Goal: Task Accomplishment & Management: Use online tool/utility

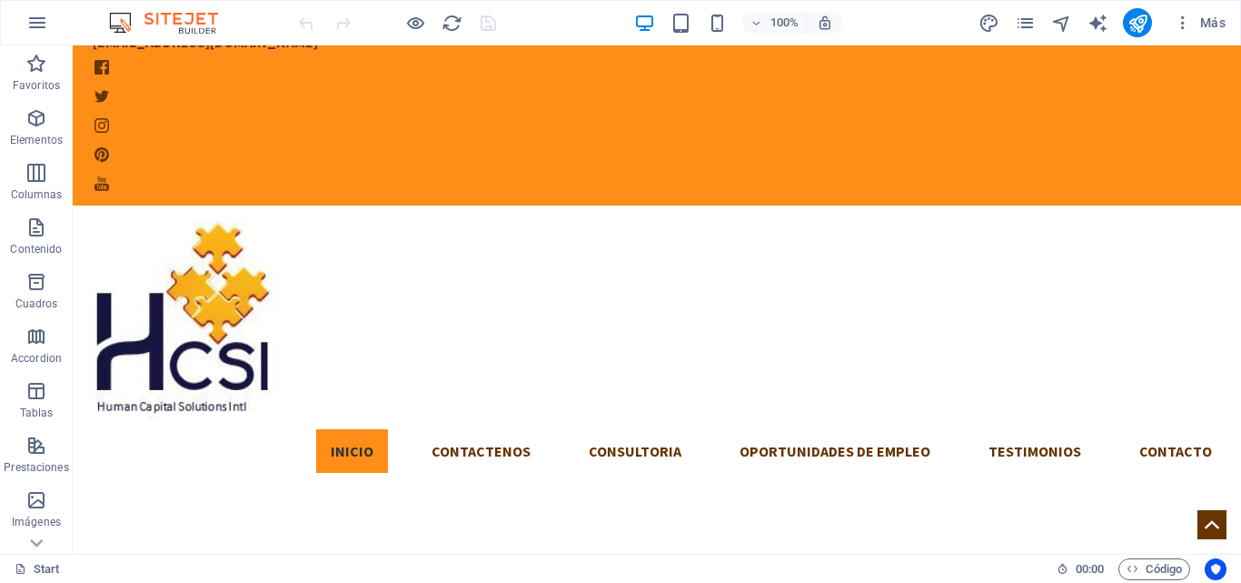
scroll to position [250, 0]
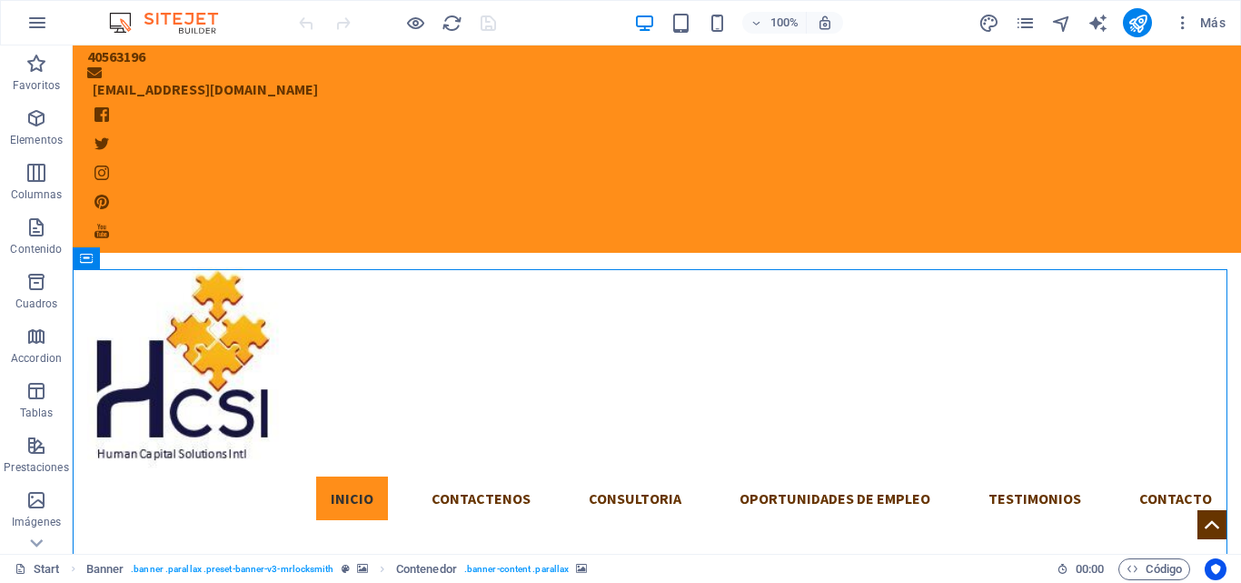
scroll to position [0, 0]
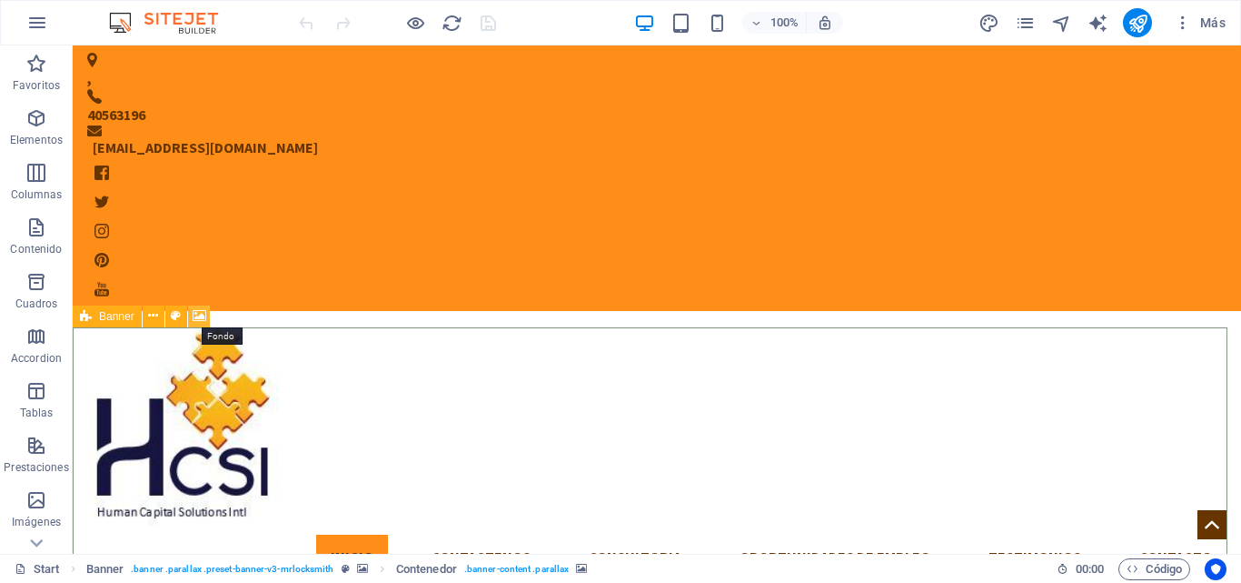
click at [197, 321] on icon at bounding box center [200, 315] width 14 height 19
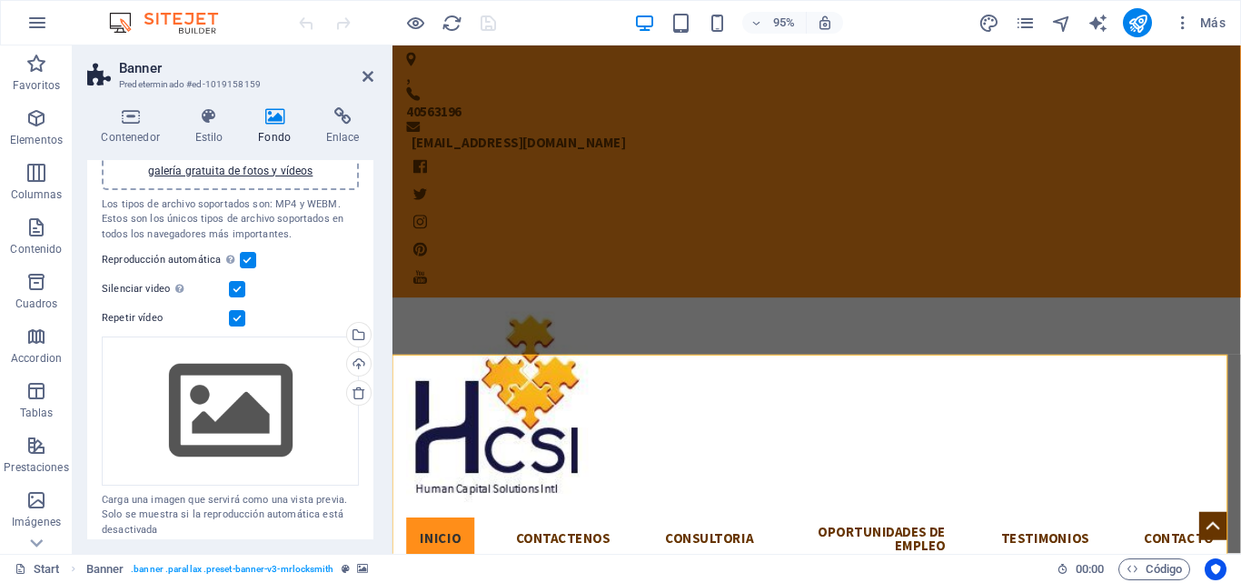
scroll to position [252, 0]
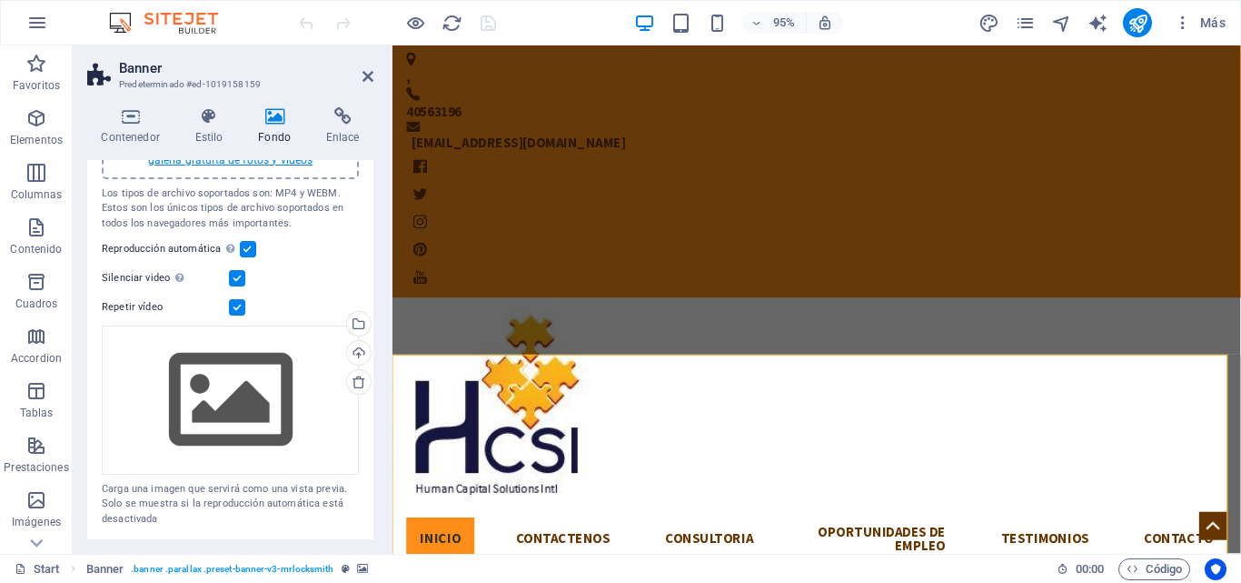
click at [235, 164] on link "selecciona archivos de Archivos o de nuestra galería gratuita de fotos y vídeos" at bounding box center [229, 151] width 225 height 29
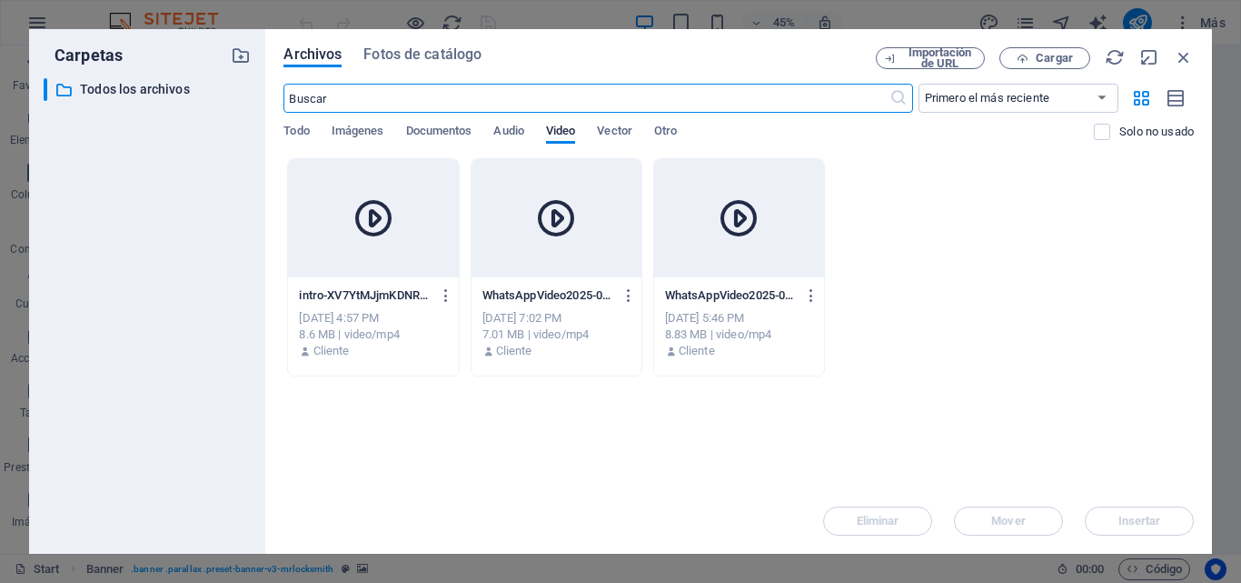
click at [360, 234] on icon at bounding box center [374, 218] width 44 height 44
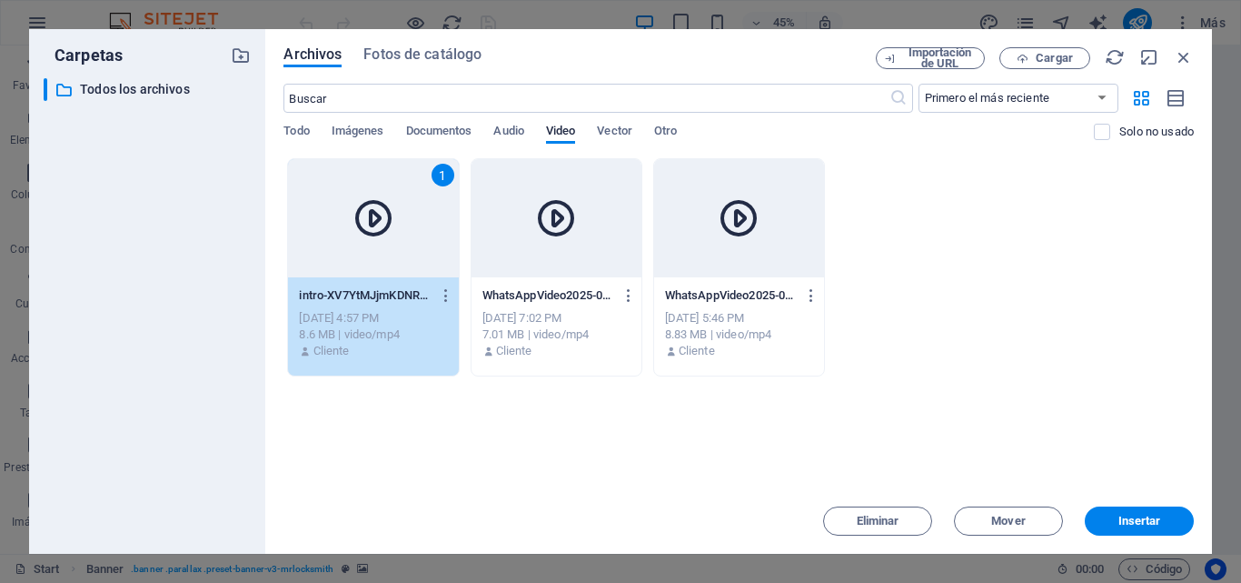
click at [360, 234] on icon at bounding box center [374, 218] width 44 height 44
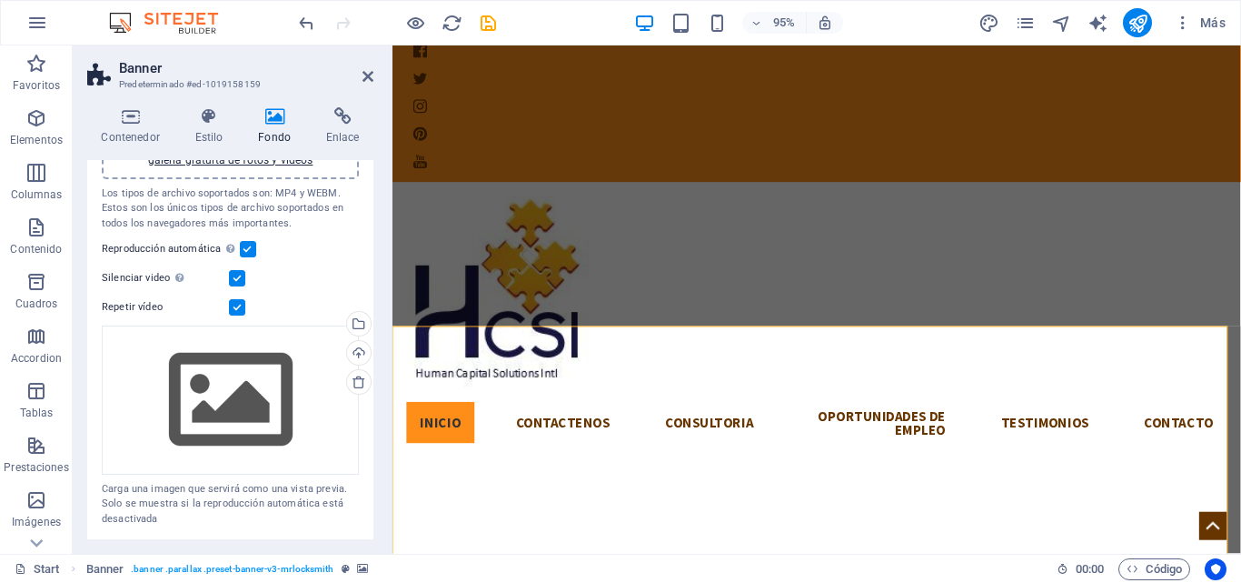
scroll to position [30, 0]
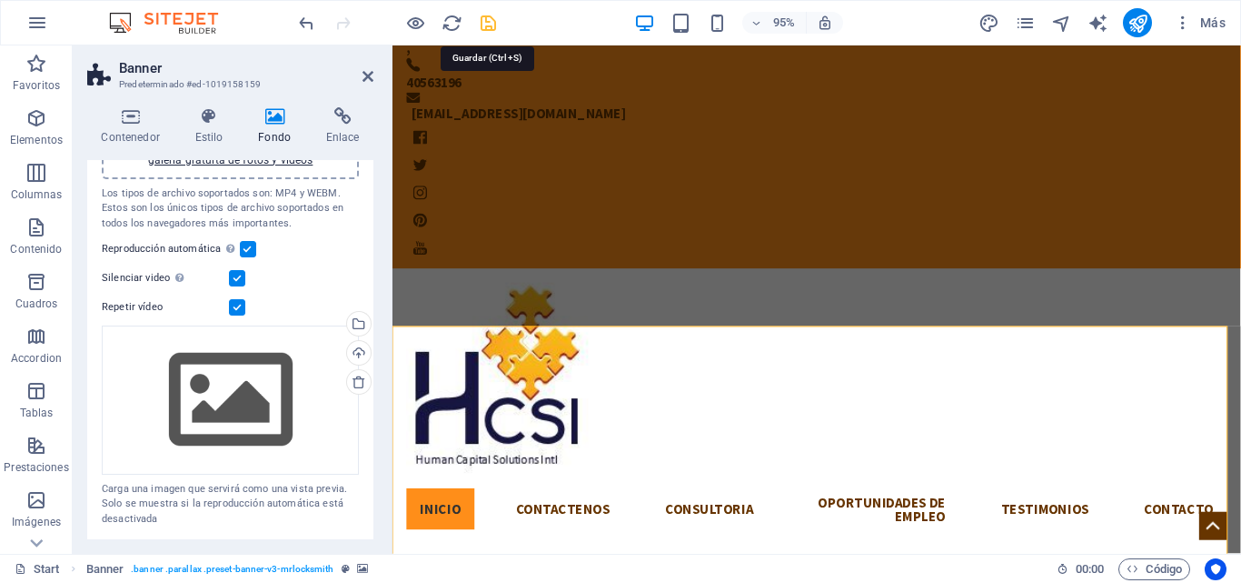
click at [493, 24] on icon "save" at bounding box center [488, 23] width 21 height 21
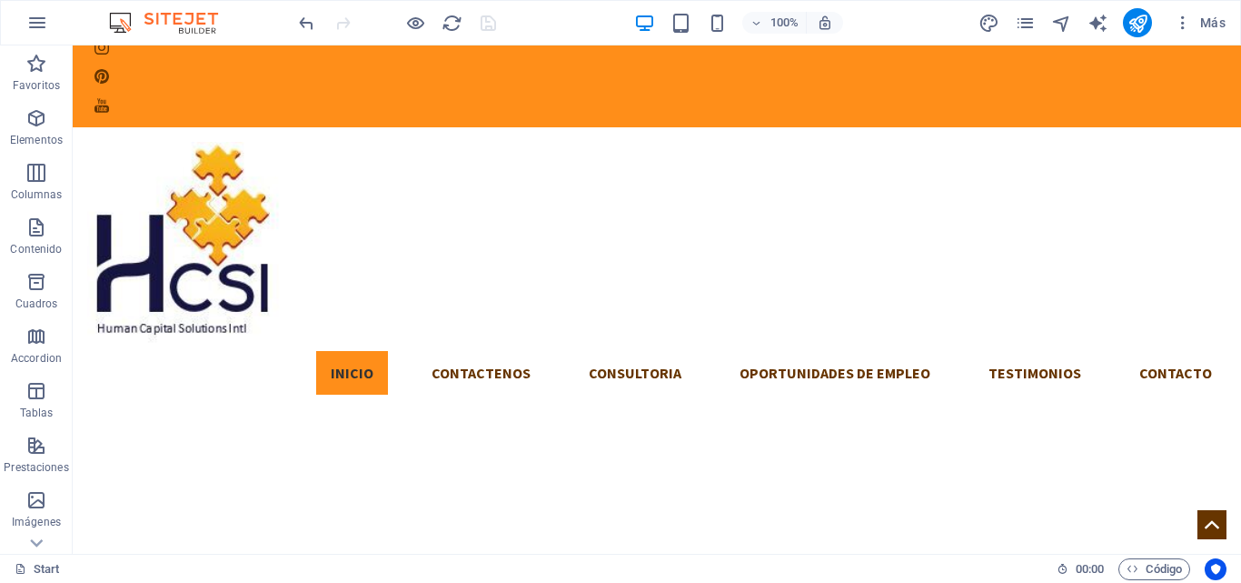
scroll to position [175, 0]
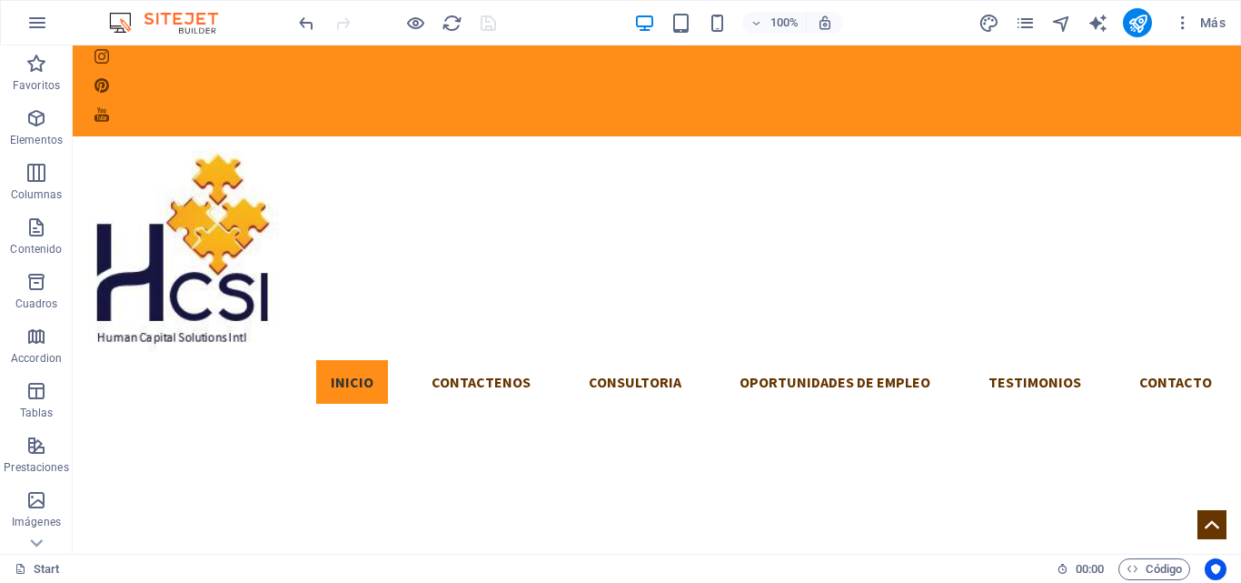
click at [152, 177] on div "Arrastra aquí para reemplazar el contenido existente. Si quieres crear un eleme…" at bounding box center [657, 299] width 1169 height 508
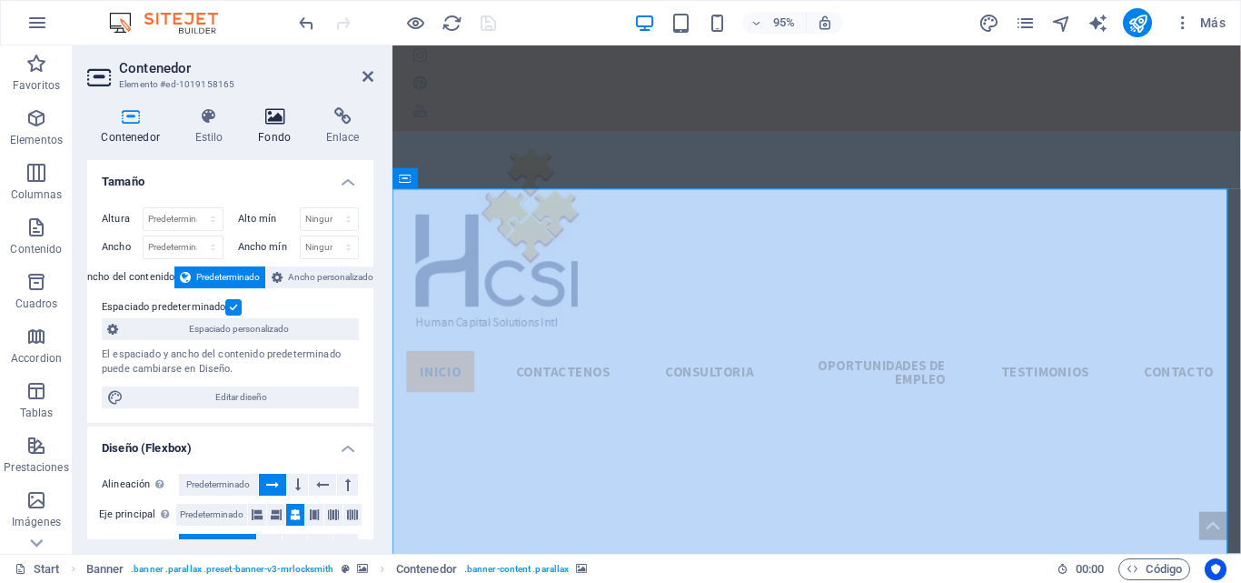
click at [279, 122] on icon at bounding box center [274, 116] width 61 height 18
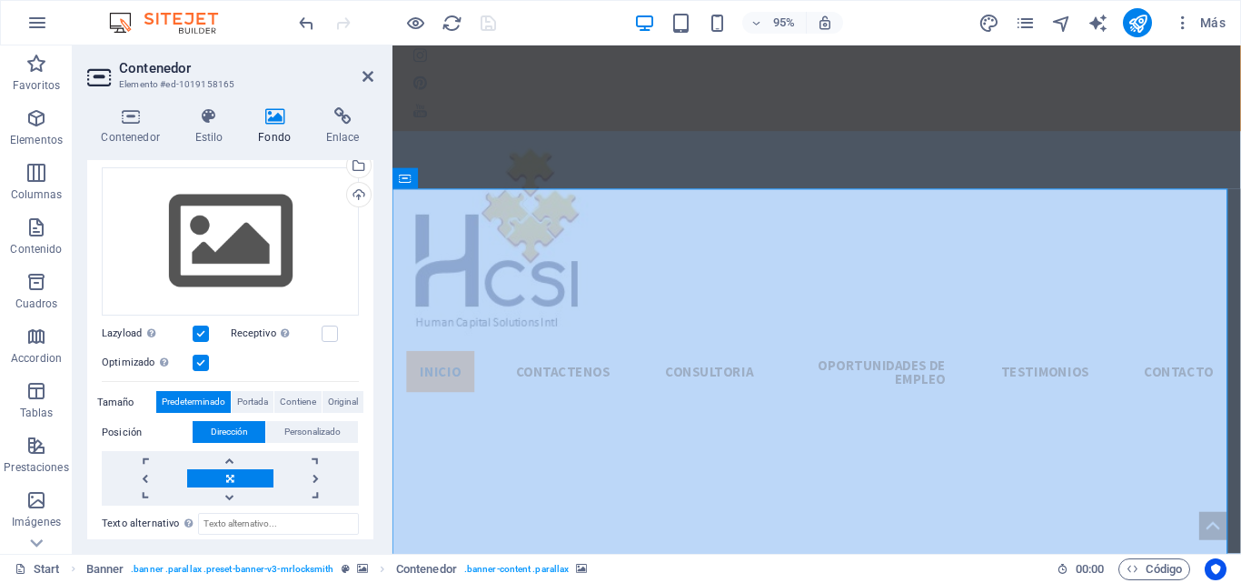
scroll to position [186, 0]
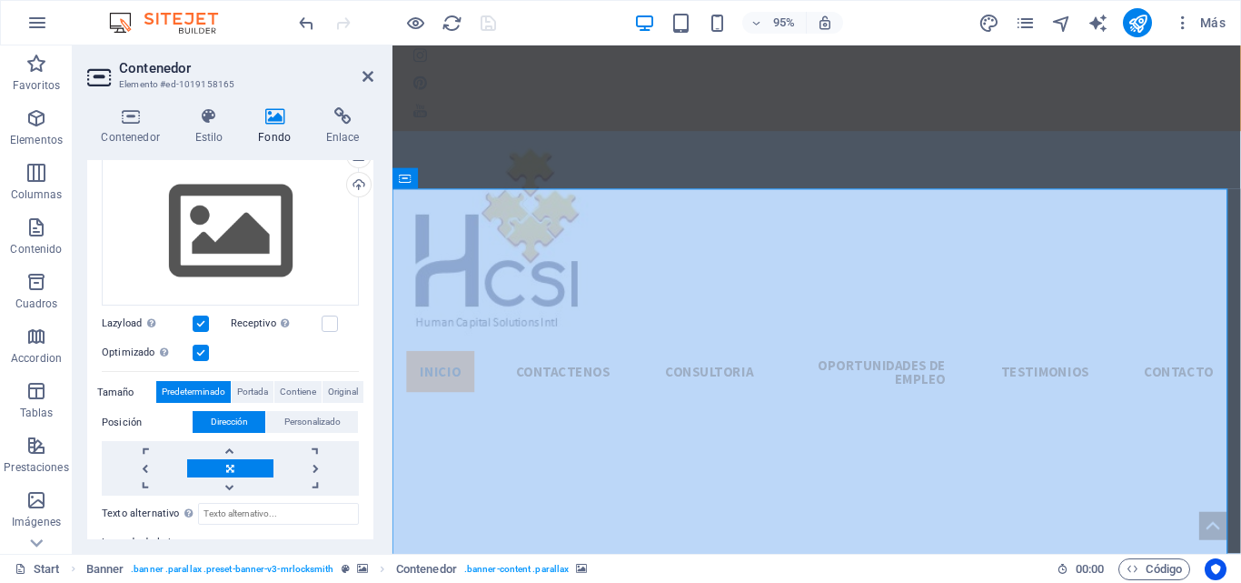
click at [218, 466] on link at bounding box center [229, 468] width 85 height 18
click at [235, 239] on div "Arrastra archivos aquí, haz clic para escoger archivos o selecciona archivos de…" at bounding box center [230, 231] width 257 height 149
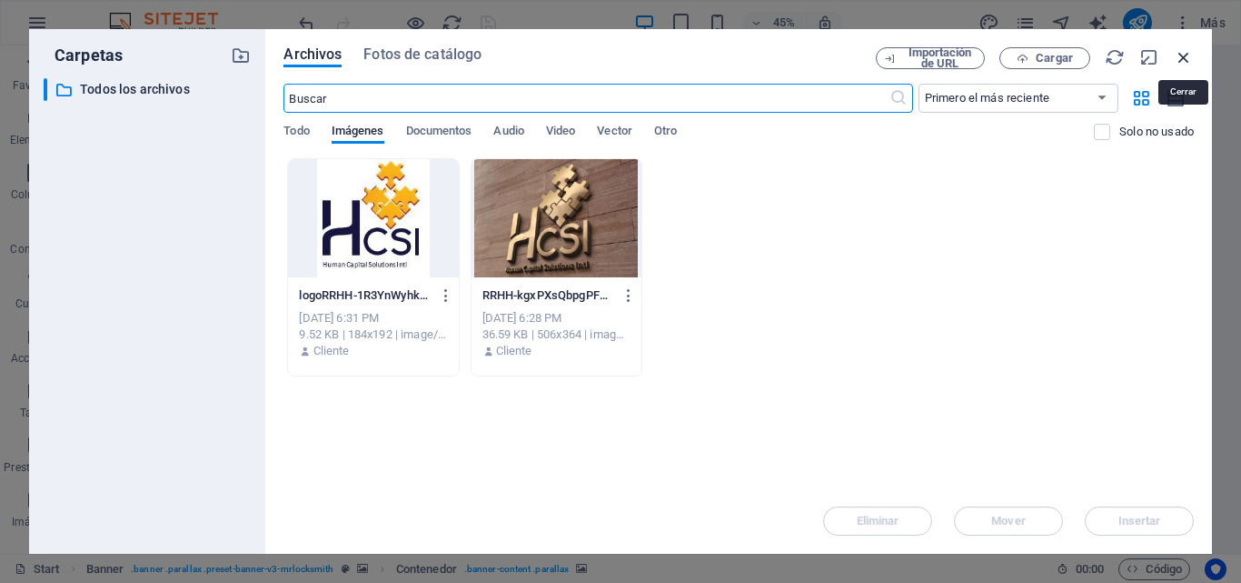
click at [1184, 56] on icon "button" at bounding box center [1184, 57] width 20 height 20
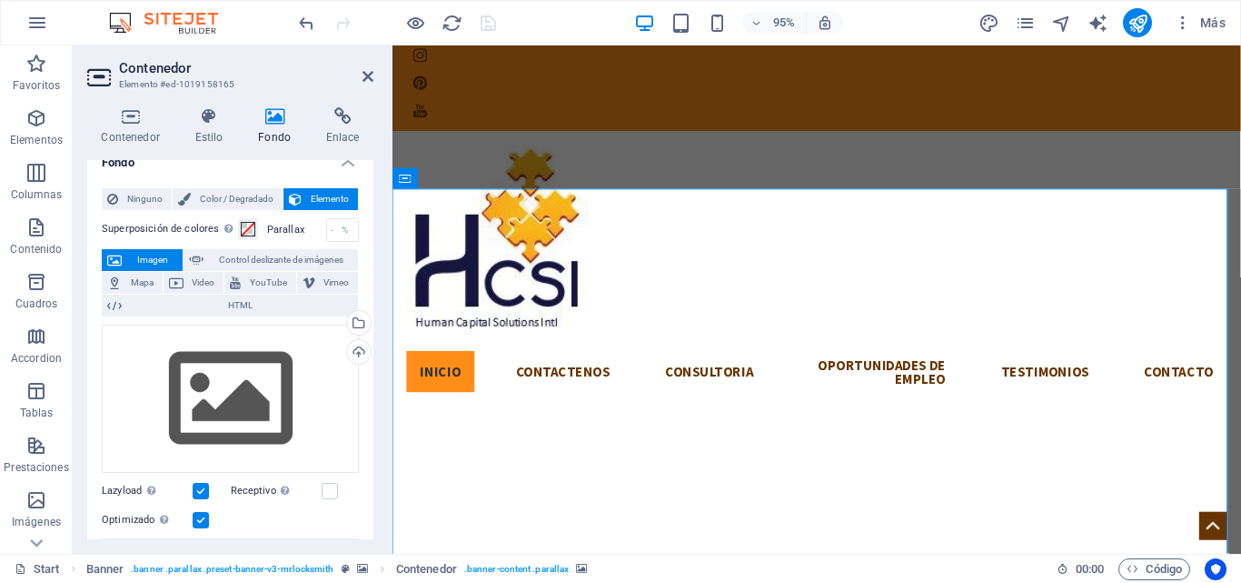
scroll to position [0, 0]
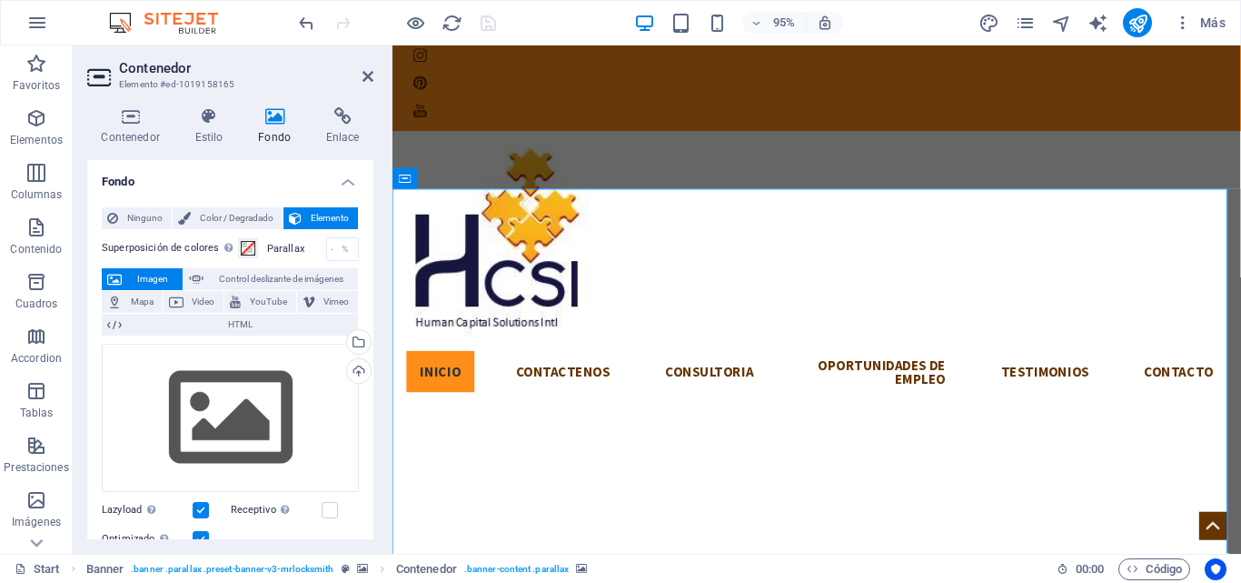
drag, startPoint x: 369, startPoint y: 274, endPoint x: 371, endPoint y: 305, distance: 31.0
click at [371, 305] on div "Fondo Ninguno Color / Degradado Elemento Estirar fondo a ancho completo Superpo…" at bounding box center [230, 349] width 286 height 379
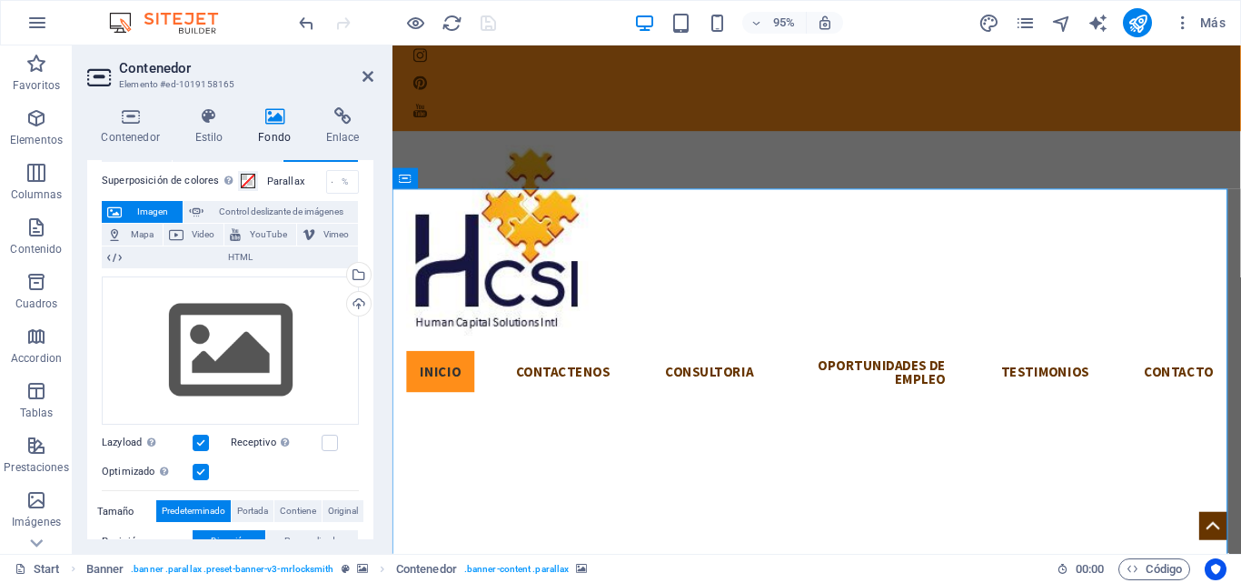
scroll to position [73, 0]
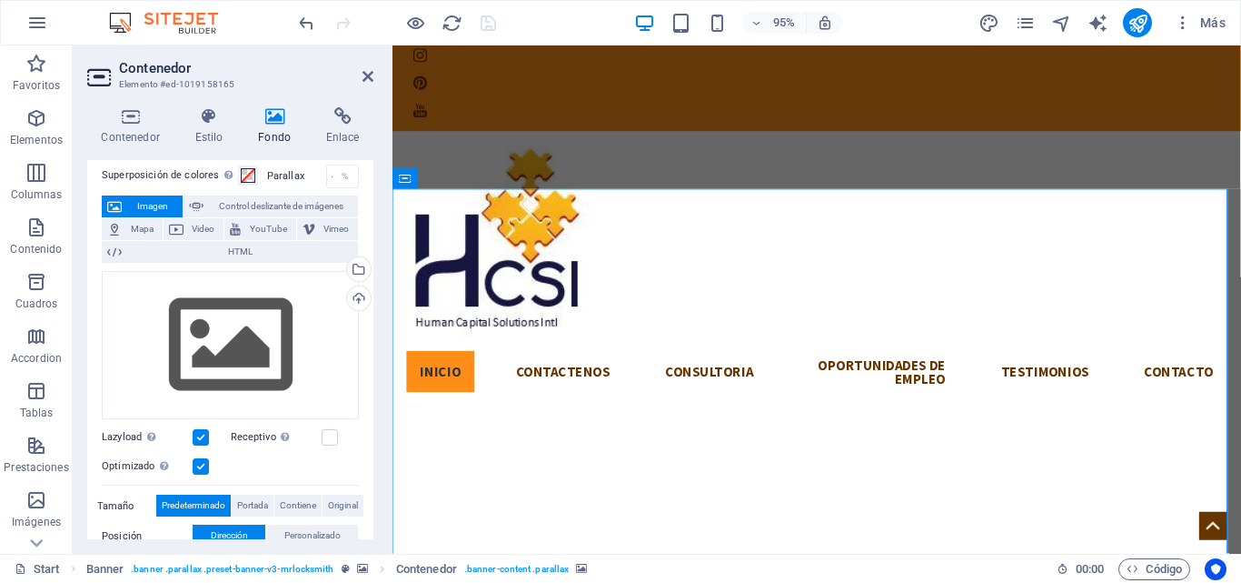
click at [199, 435] on label at bounding box center [201, 437] width 16 height 16
click at [0, 0] on input "Lazyload La carga de imágenes tras la carga de la página mejora la velocidad de…" at bounding box center [0, 0] width 0 height 0
click at [200, 463] on label at bounding box center [201, 466] width 16 height 16
click at [0, 0] on input "Optimizado Las imágenes se comprimen para así mejorar la velocidad de las págin…" at bounding box center [0, 0] width 0 height 0
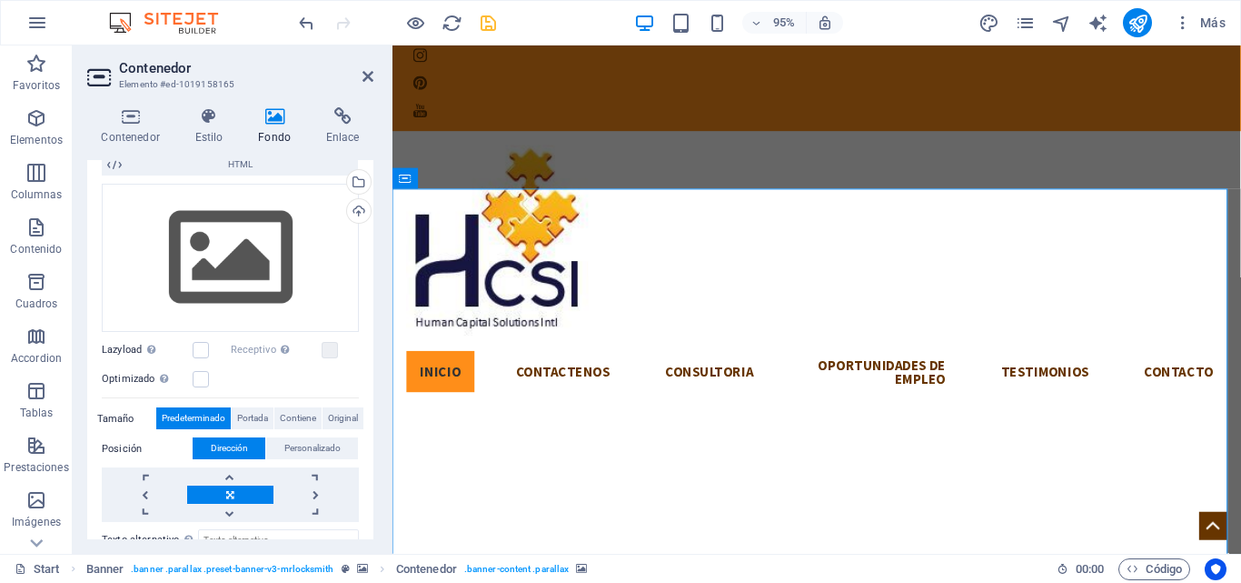
scroll to position [176, 0]
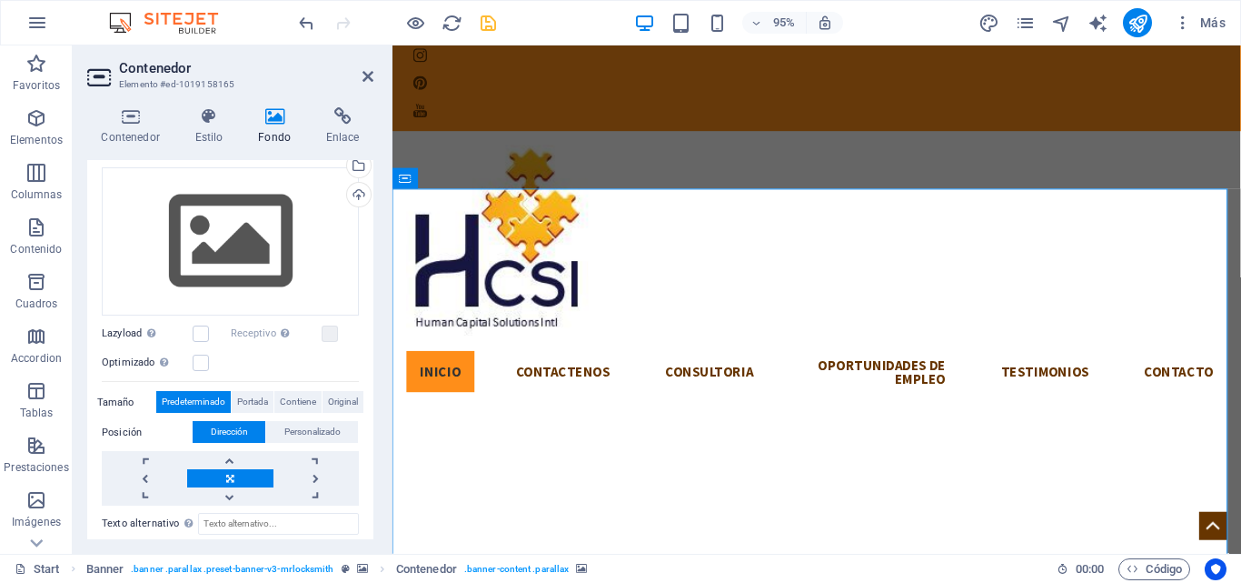
click at [129, 400] on label "Tamaño" at bounding box center [126, 403] width 59 height 22
click at [110, 400] on label "Tamaño" at bounding box center [126, 403] width 59 height 22
click at [115, 400] on label "Tamaño" at bounding box center [126, 403] width 59 height 22
click at [115, 429] on label "Posición" at bounding box center [147, 433] width 91 height 22
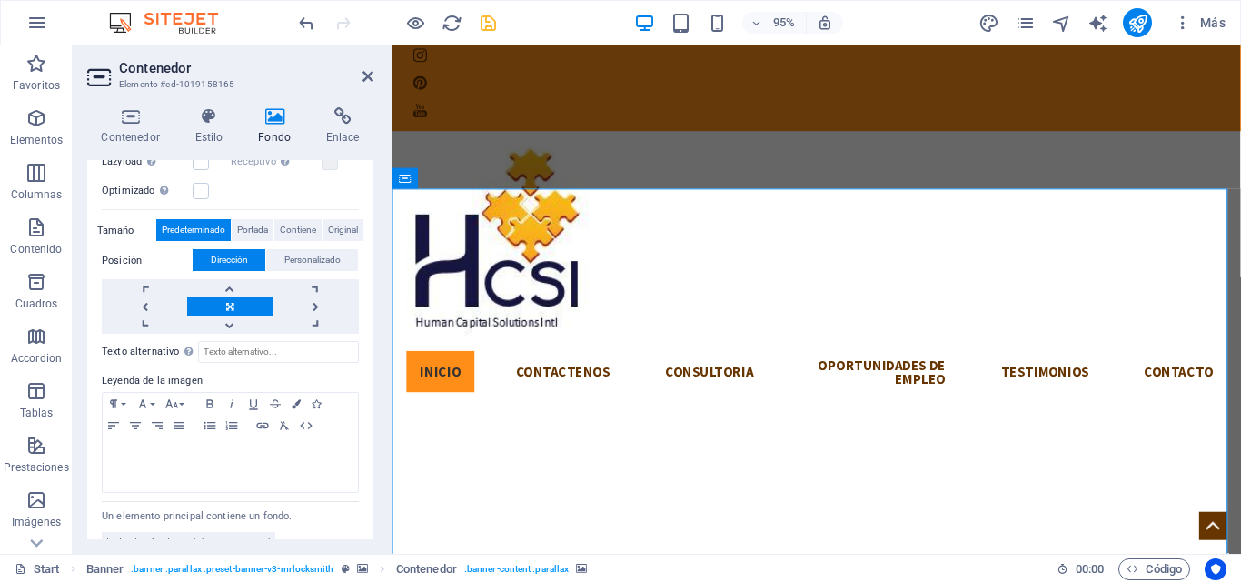
scroll to position [374, 0]
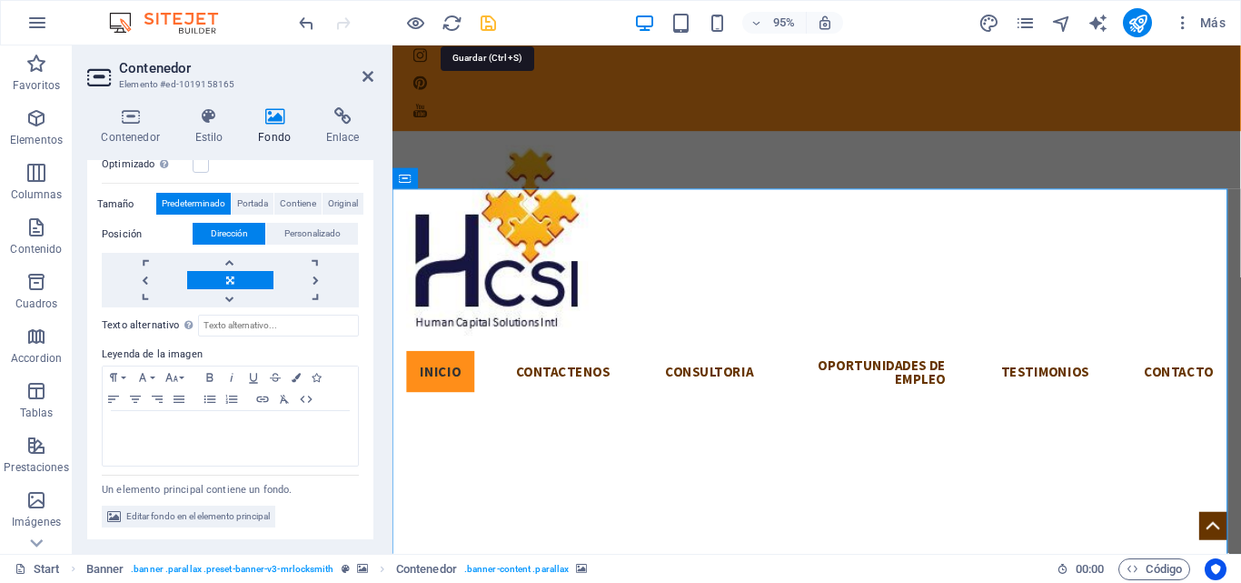
click at [492, 17] on icon "save" at bounding box center [488, 23] width 21 height 21
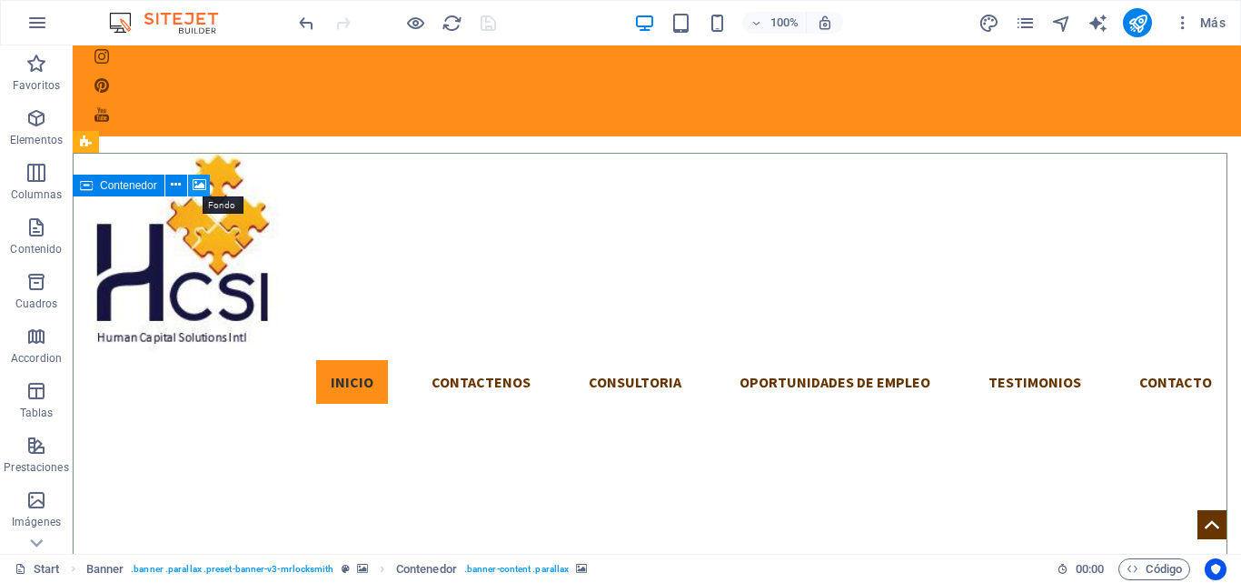
click at [199, 186] on icon at bounding box center [200, 184] width 14 height 19
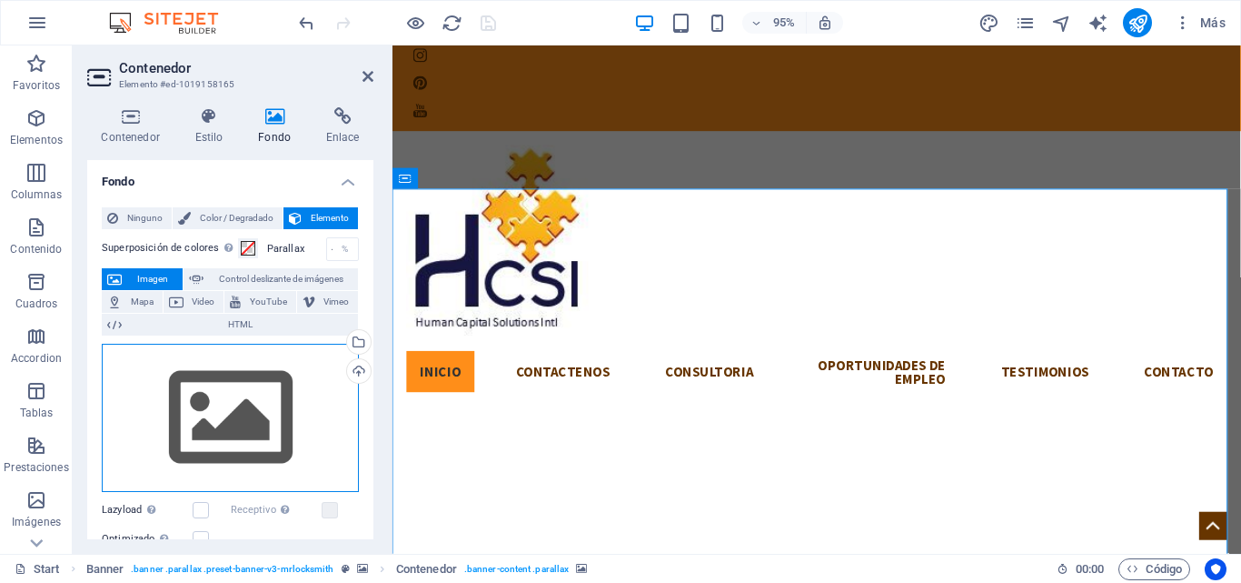
click at [218, 409] on div "Arrastra archivos aquí, haz clic para escoger archivos o selecciona archivos de…" at bounding box center [230, 418] width 257 height 149
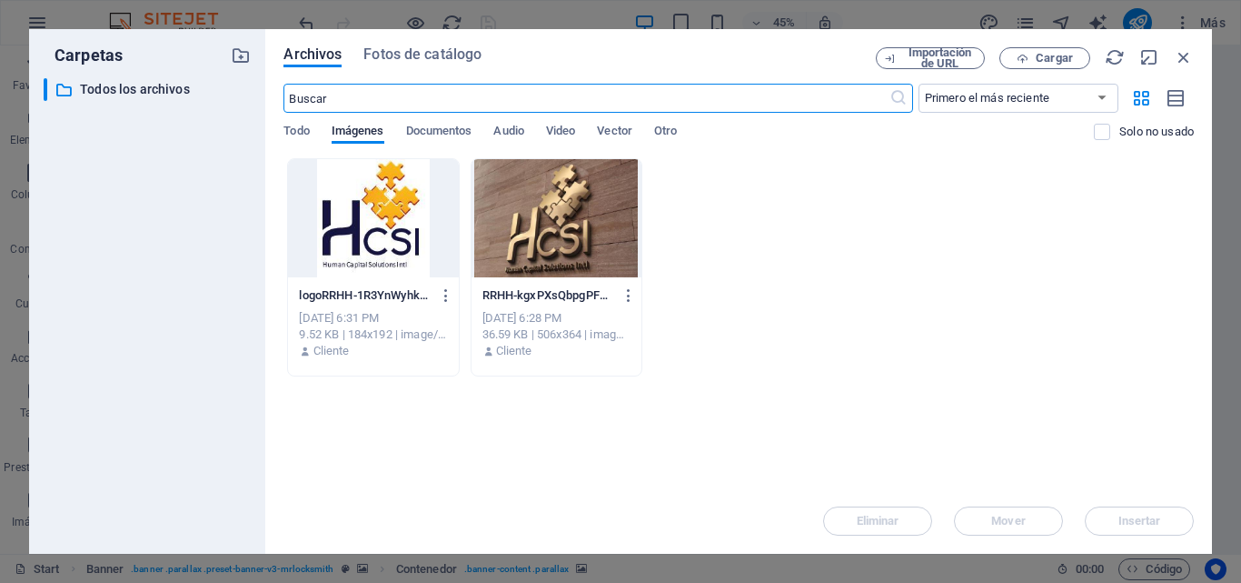
click at [376, 225] on div at bounding box center [373, 218] width 170 height 118
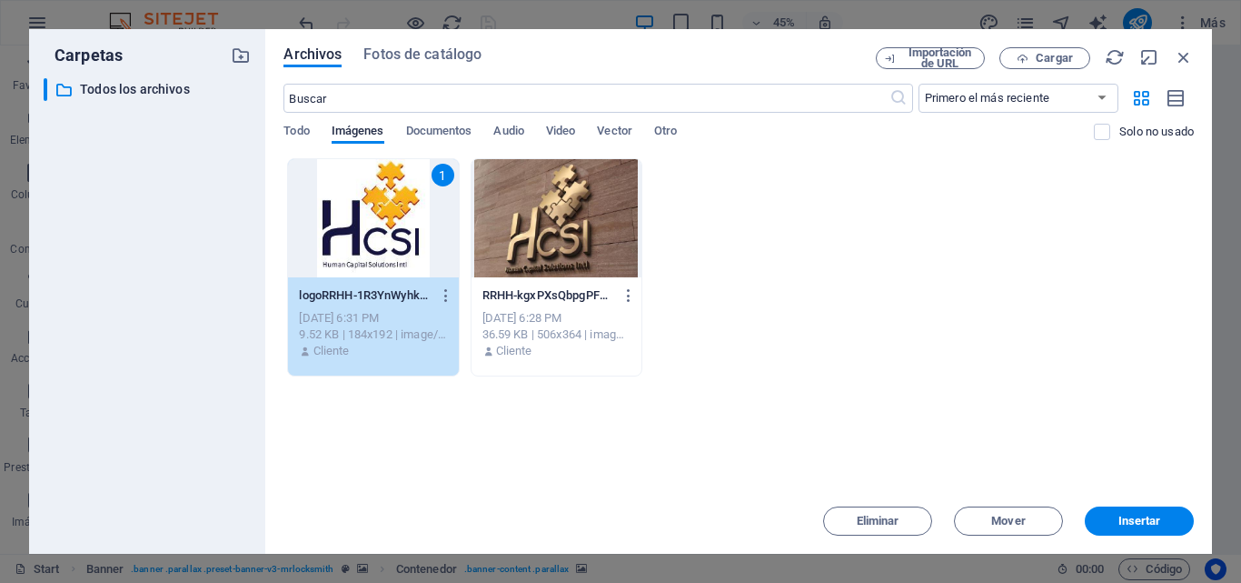
click at [376, 225] on div "1" at bounding box center [373, 218] width 170 height 118
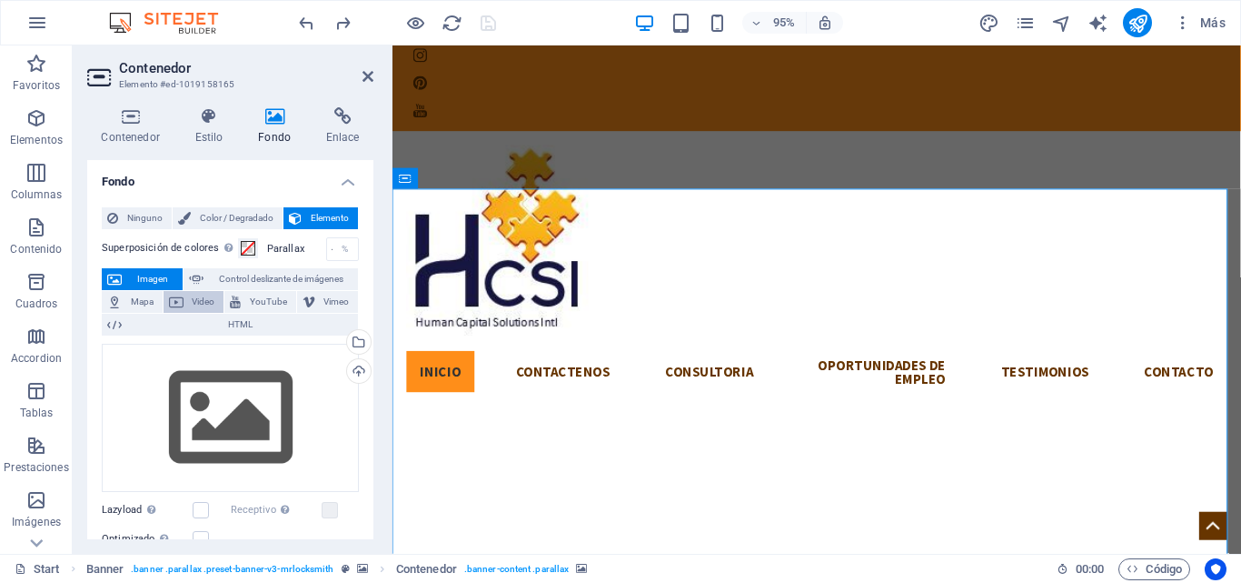
click at [192, 294] on span "Video" at bounding box center [204, 302] width 30 height 22
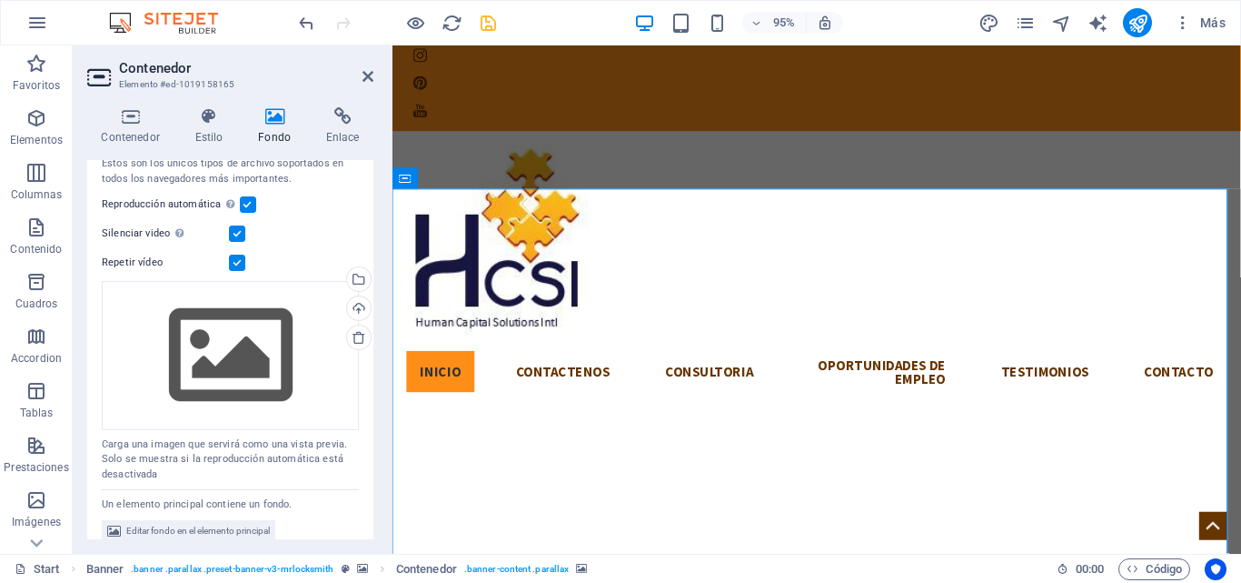
scroll to position [311, 0]
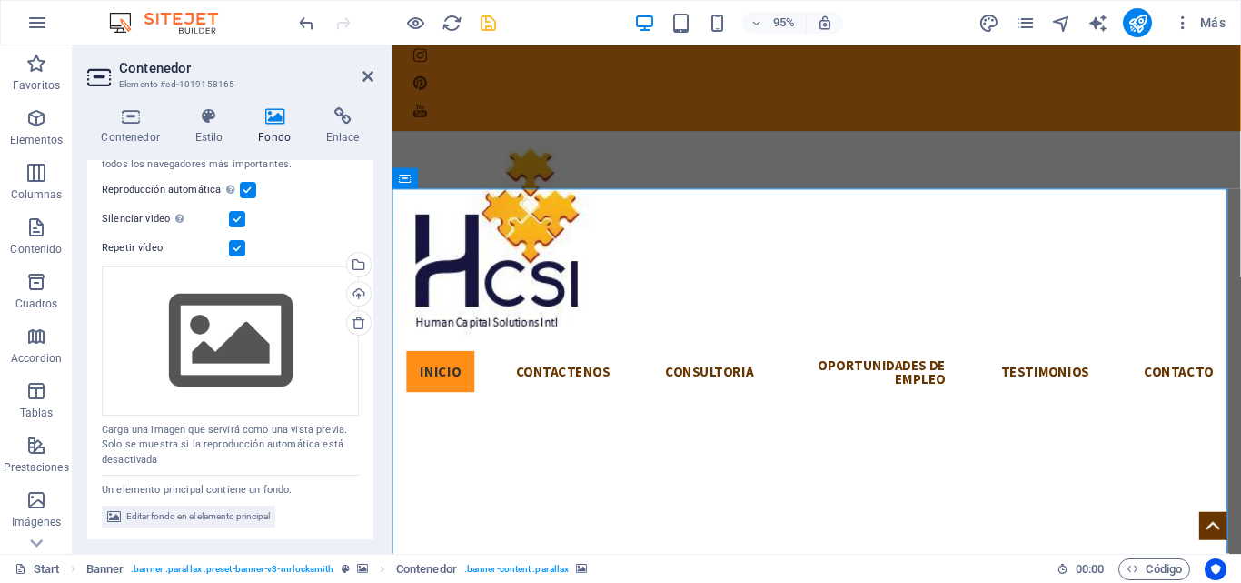
click at [249, 194] on label at bounding box center [248, 190] width 16 height 16
click at [0, 0] on input "Reproducción automática La reproducción automática solo está disponible si sile…" at bounding box center [0, 0] width 0 height 0
click at [98, 428] on div "Ninguno Color / Degradado Elemento Estirar fondo a ancho completo Superposición…" at bounding box center [230, 212] width 286 height 660
click at [243, 216] on label at bounding box center [237, 219] width 16 height 16
click at [0, 0] on input "Silenciar video La reproducción automática estará disponible si silenciado está…" at bounding box center [0, 0] width 0 height 0
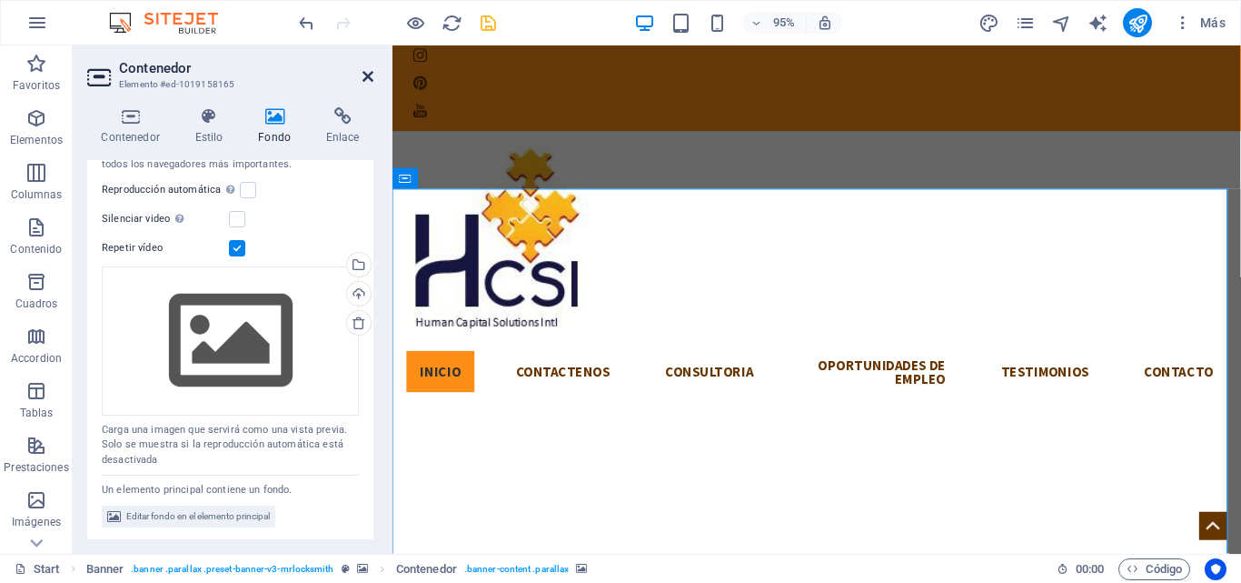
click at [364, 71] on icon at bounding box center [368, 76] width 11 height 15
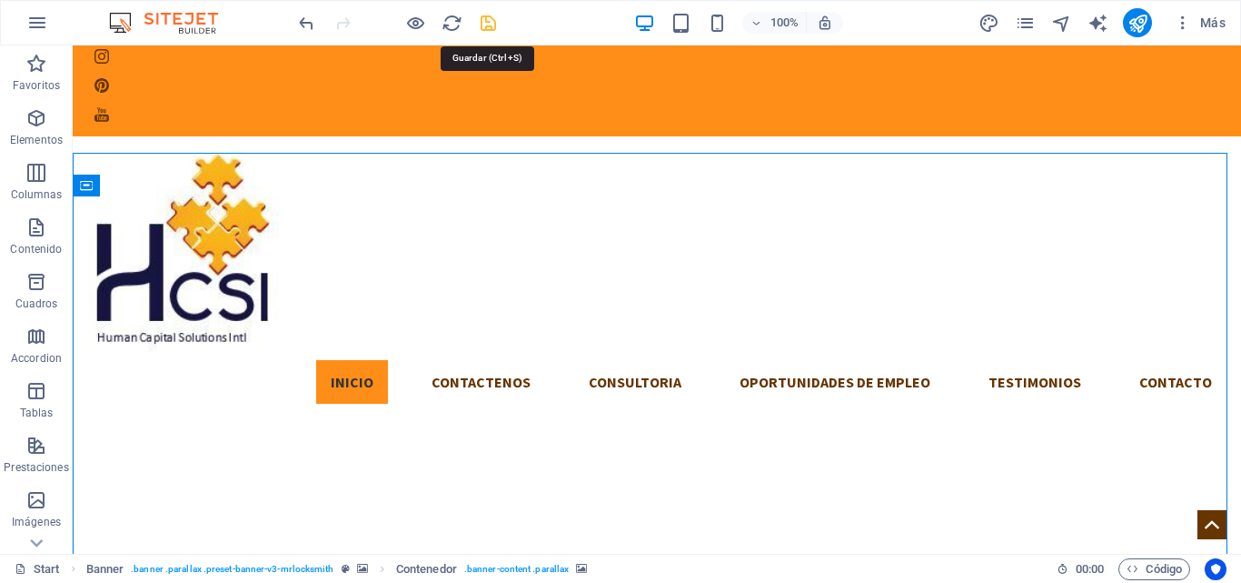
click at [493, 28] on icon "save" at bounding box center [488, 23] width 21 height 21
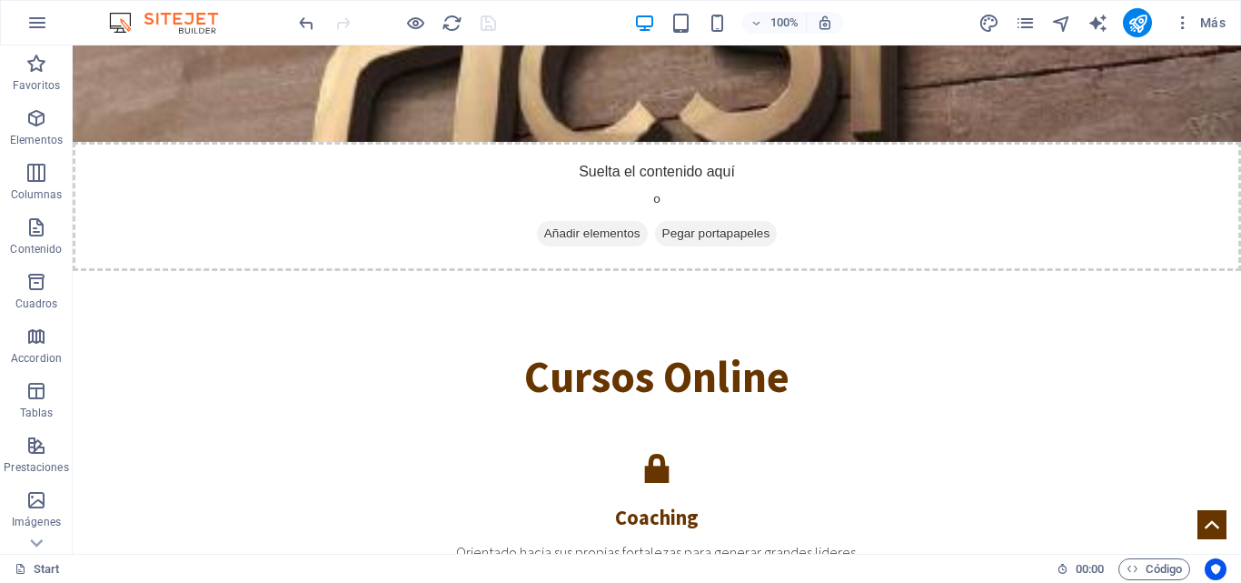
scroll to position [2868, 0]
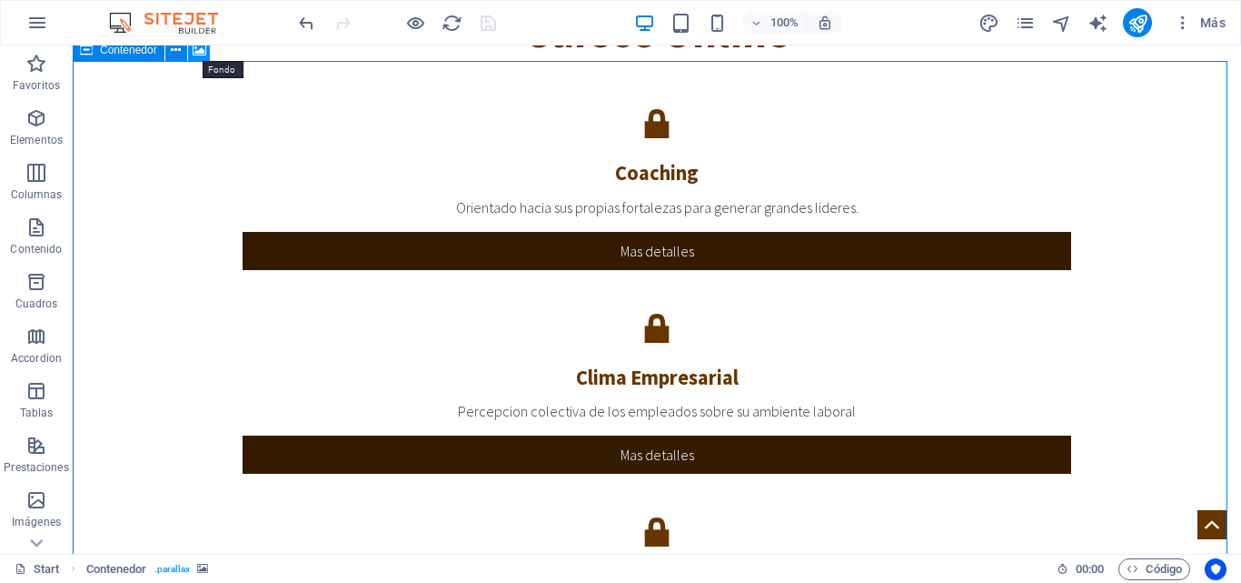
click at [200, 56] on icon at bounding box center [200, 50] width 14 height 19
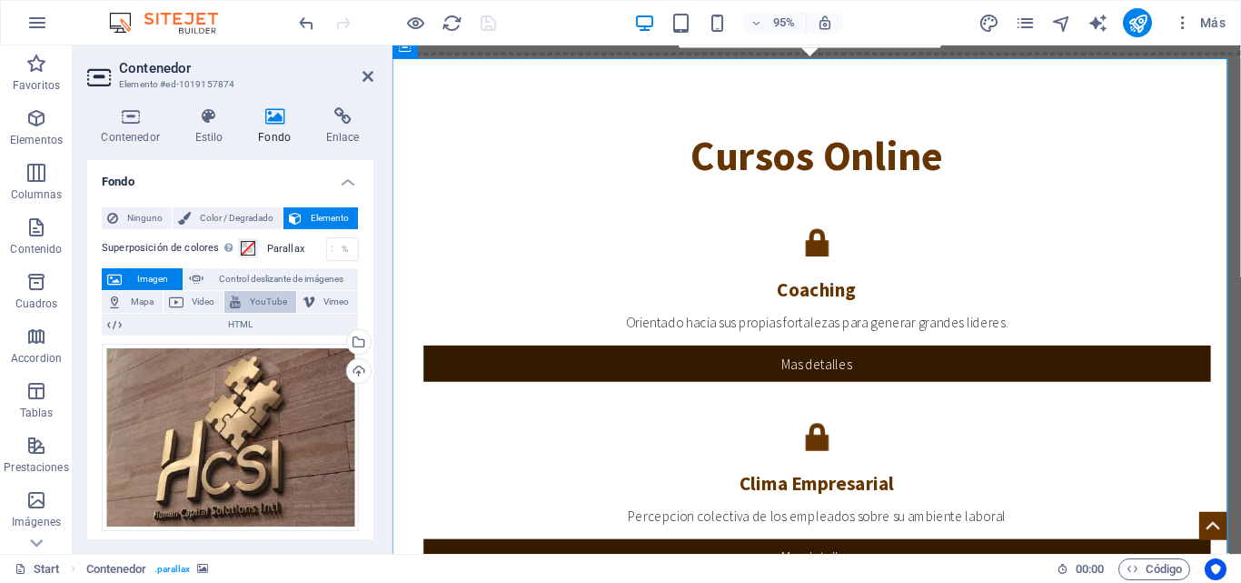
scroll to position [3001, 0]
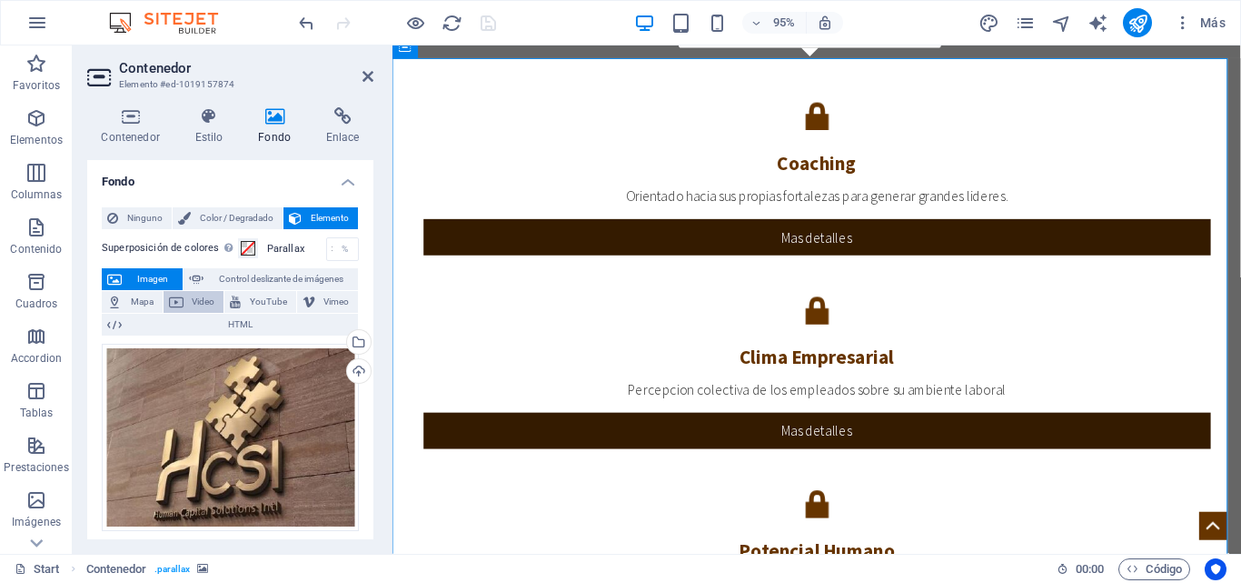
click at [201, 310] on span "Video" at bounding box center [204, 302] width 30 height 22
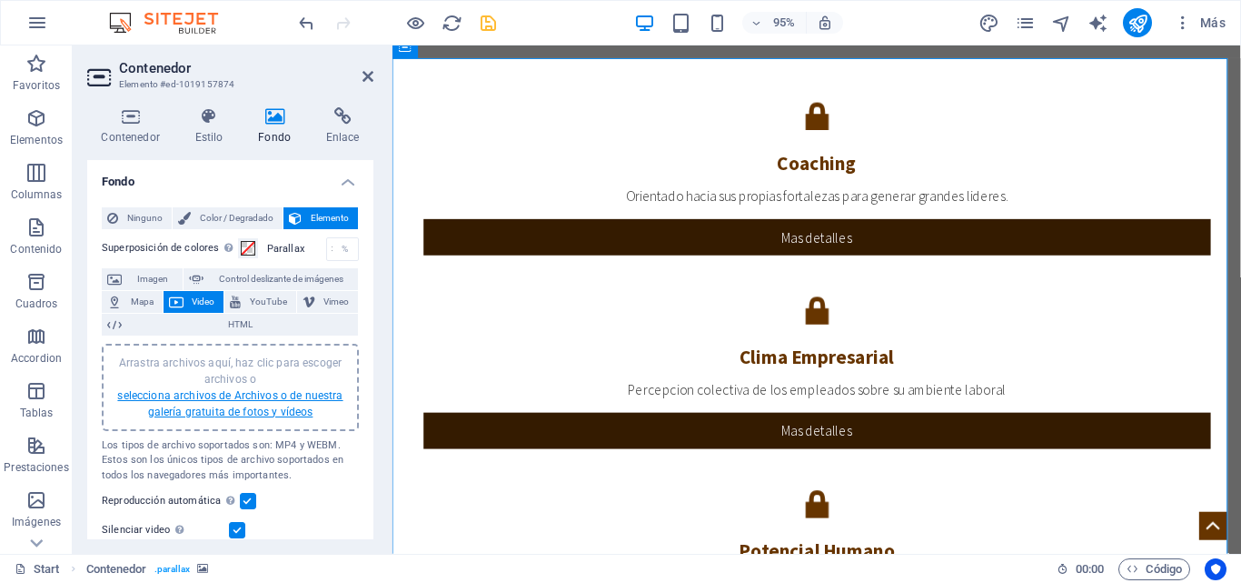
click at [237, 399] on link "selecciona archivos de Archivos o de nuestra galería gratuita de fotos y vídeos" at bounding box center [229, 403] width 225 height 29
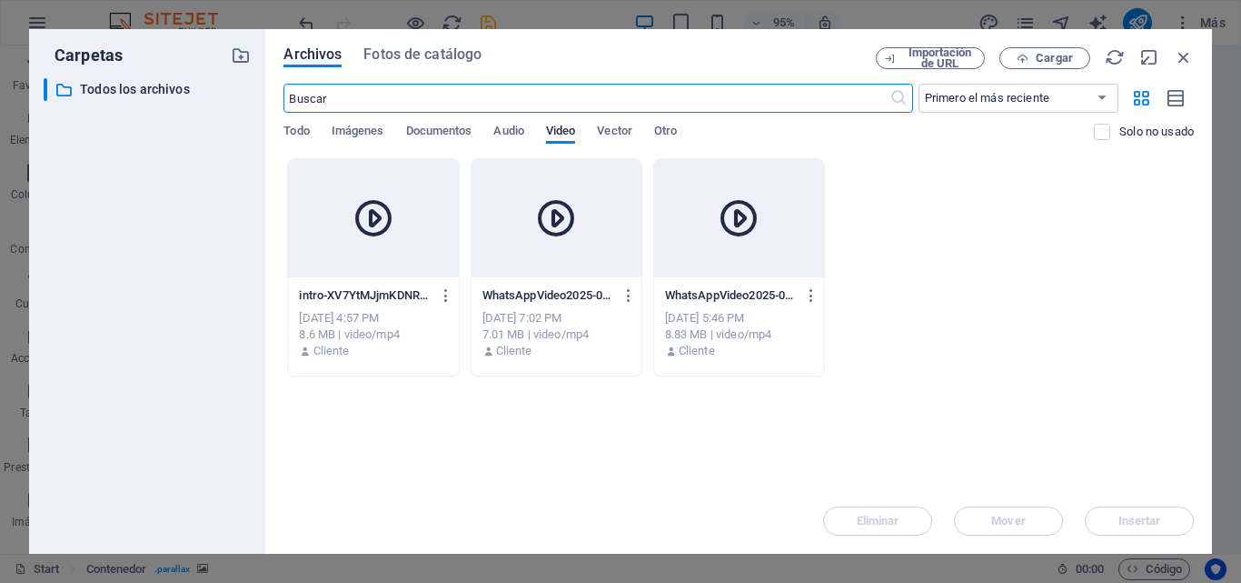
scroll to position [3536, 0]
click at [700, 249] on div at bounding box center [739, 218] width 170 height 118
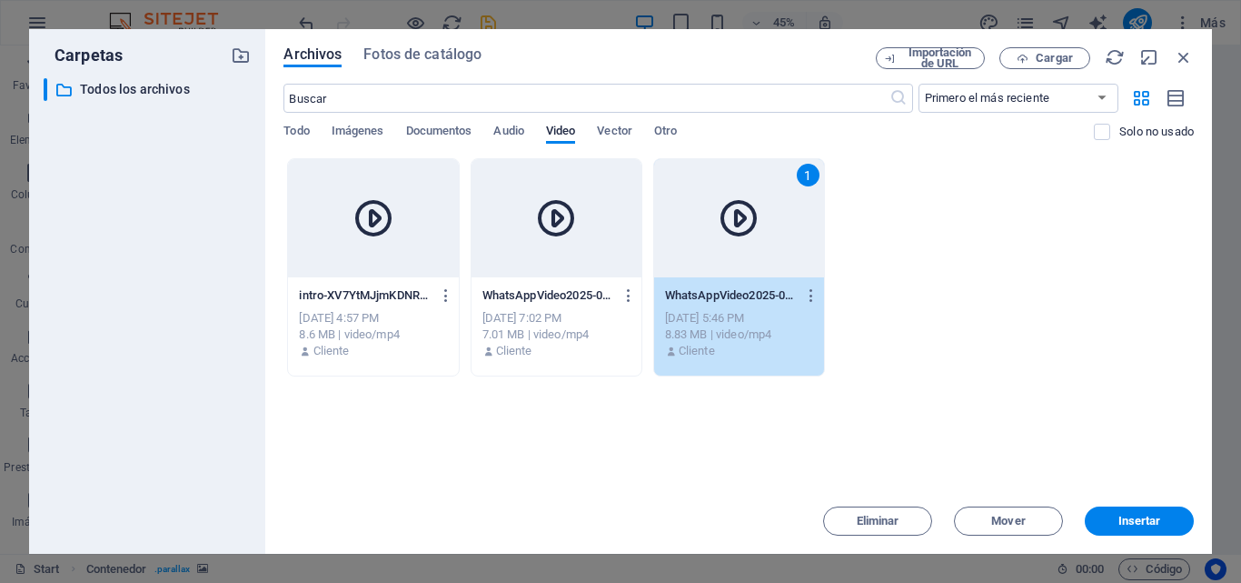
click at [700, 249] on div "1" at bounding box center [739, 218] width 170 height 118
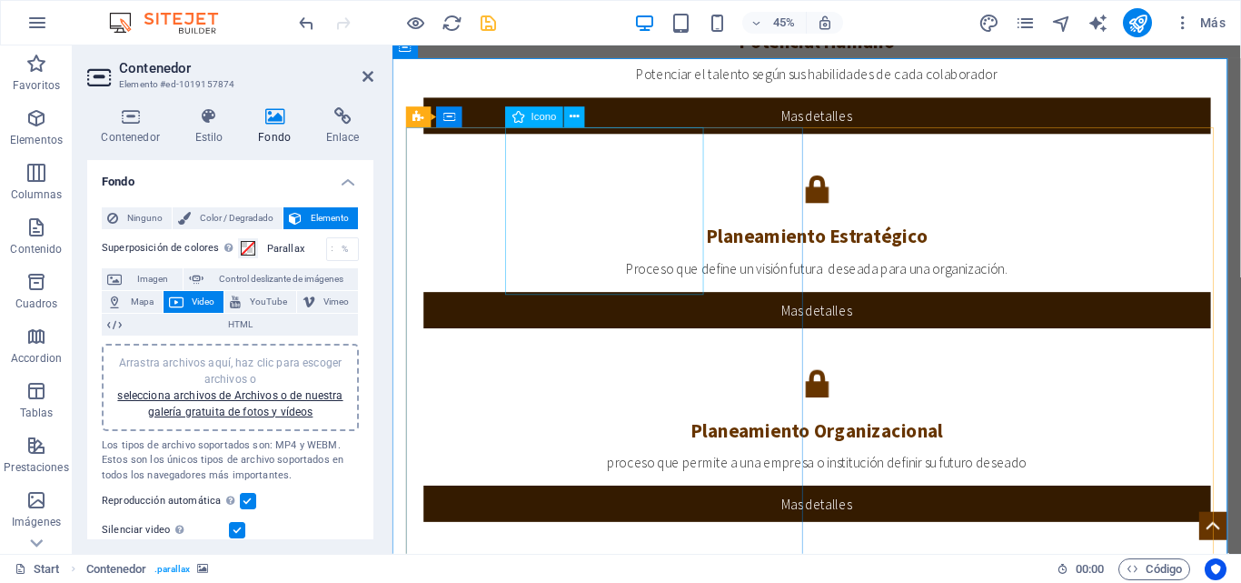
scroll to position [3001, 0]
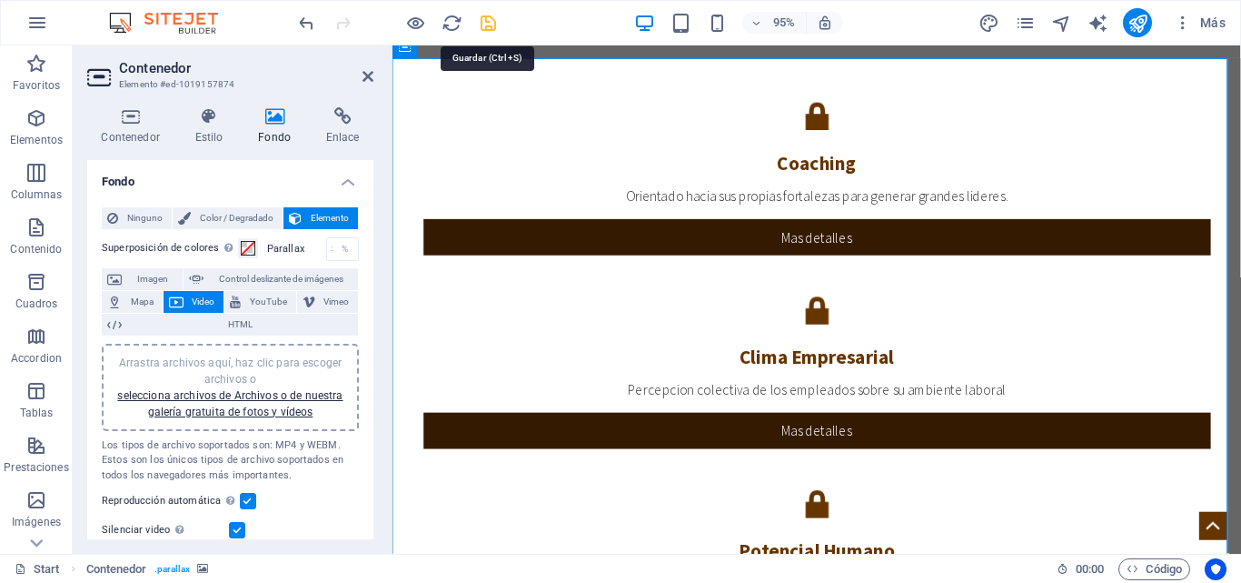
click at [483, 32] on icon "save" at bounding box center [488, 23] width 21 height 21
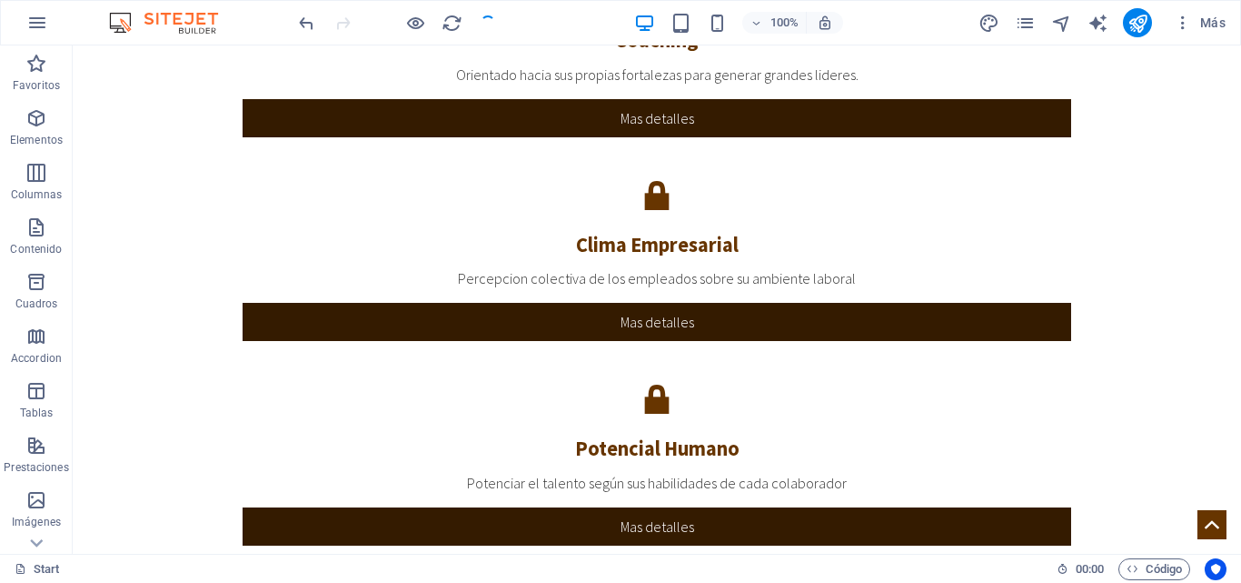
scroll to position [2868, 0]
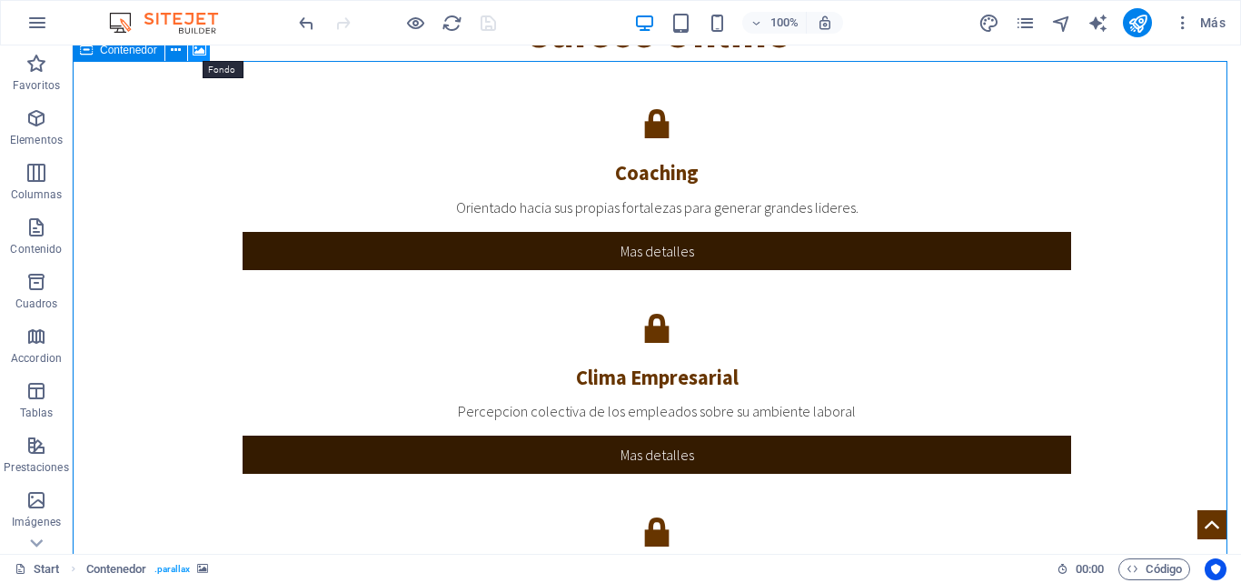
click at [199, 54] on icon at bounding box center [200, 50] width 14 height 19
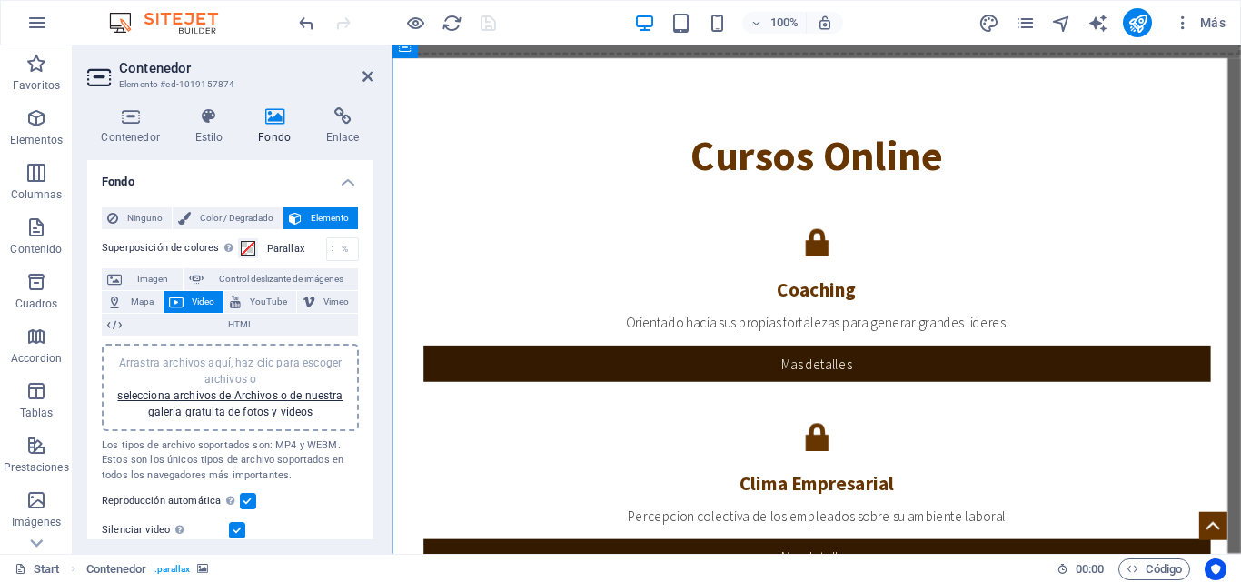
scroll to position [3001, 0]
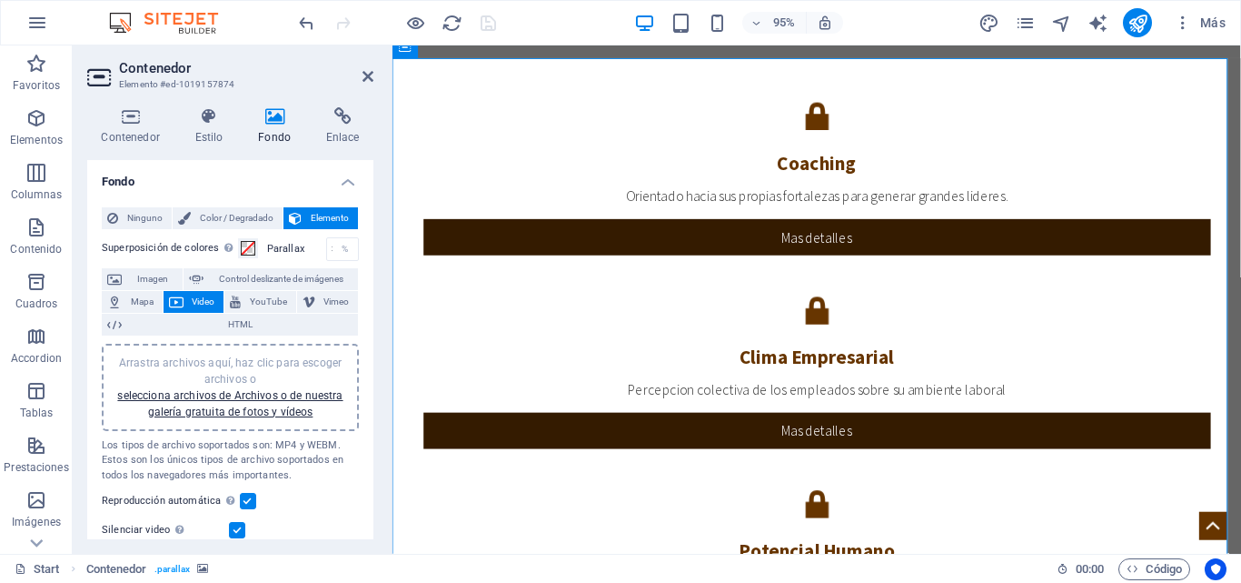
click at [257, 403] on div "Arrastra archivos aquí, haz clic para escoger archivos o selecciona archivos de…" at bounding box center [230, 386] width 235 height 65
click at [360, 75] on h2 "Contenedor" at bounding box center [246, 68] width 254 height 16
click at [367, 75] on icon at bounding box center [368, 76] width 11 height 15
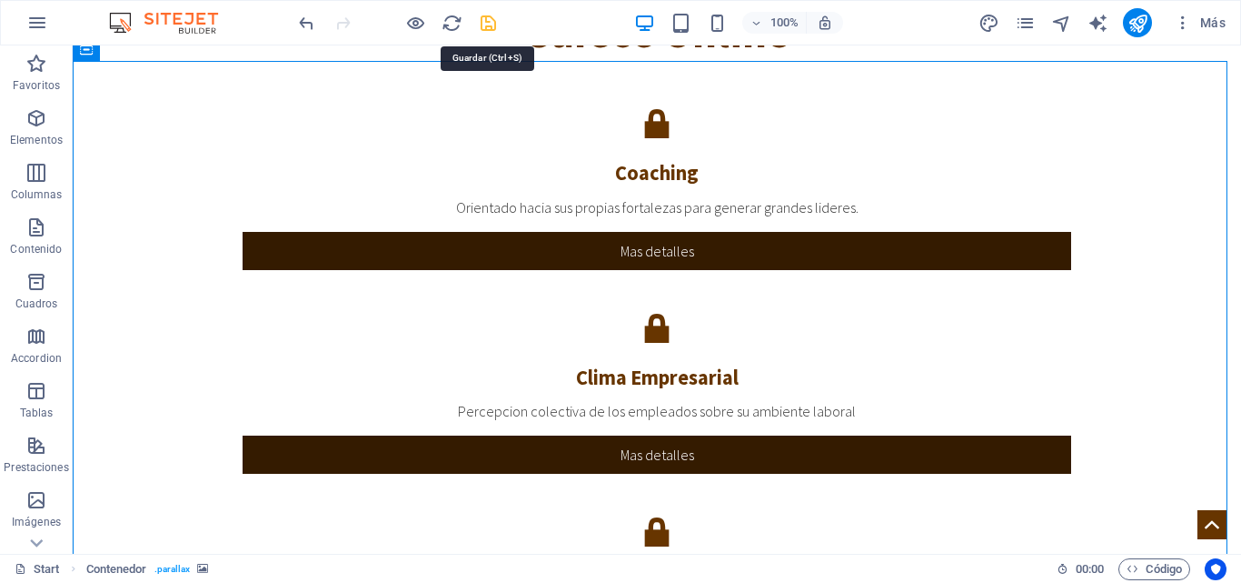
click at [485, 20] on icon "save" at bounding box center [488, 23] width 21 height 21
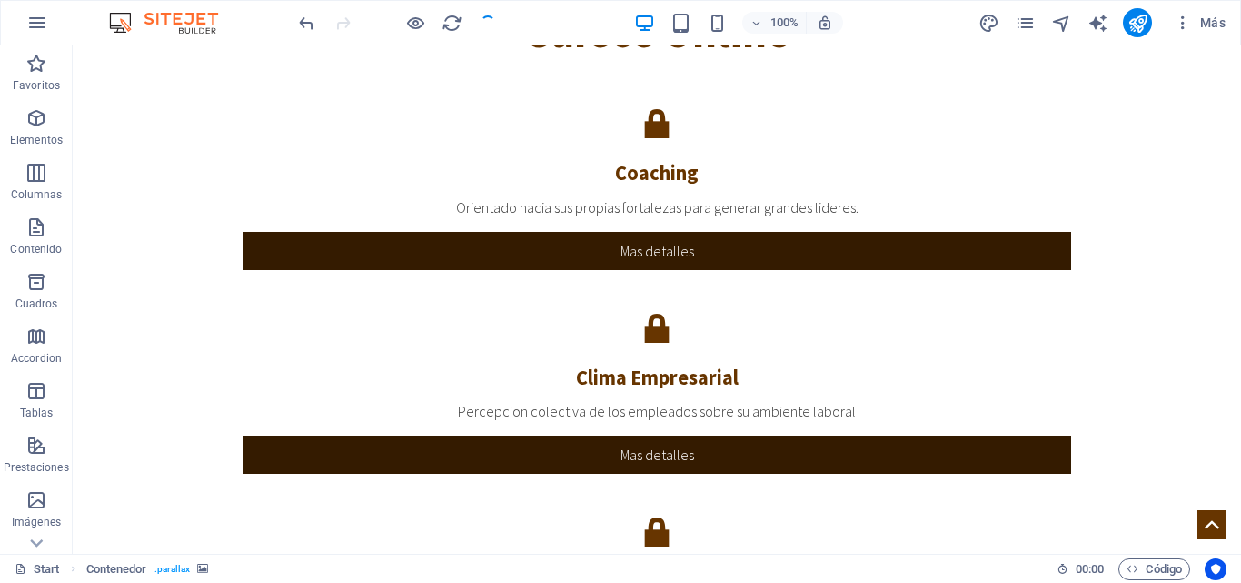
checkbox input "false"
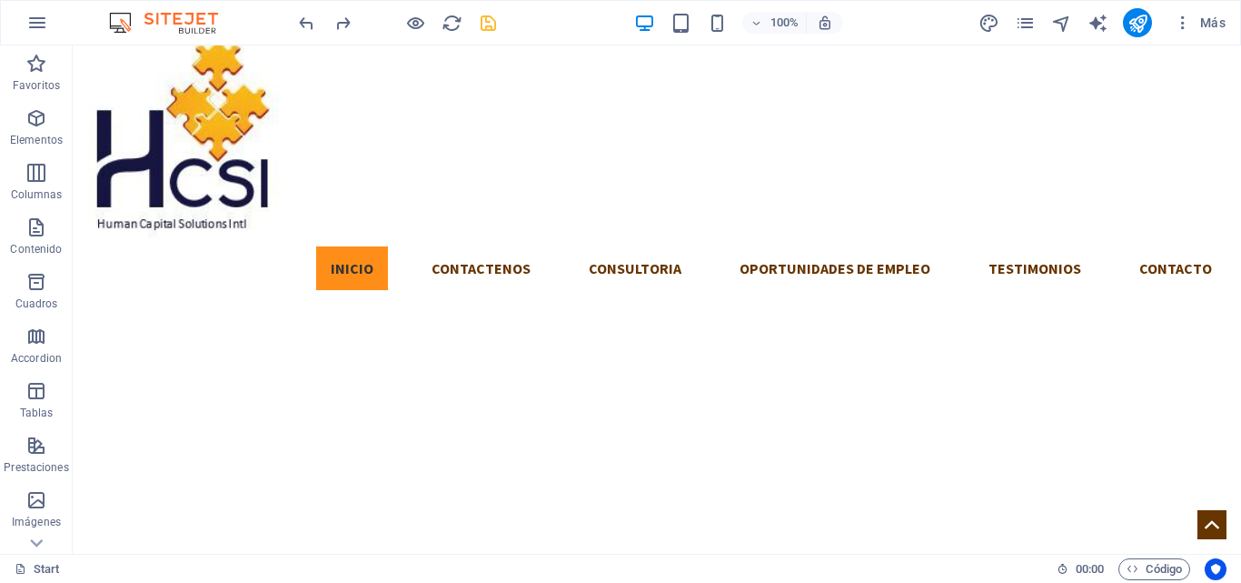
scroll to position [0, 0]
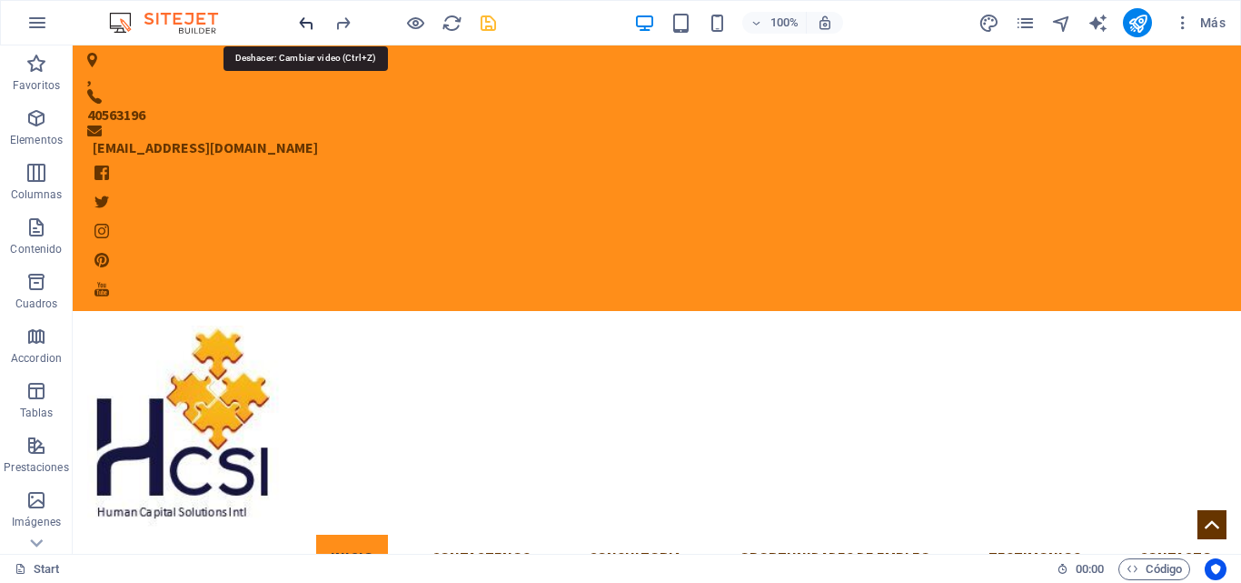
click at [311, 16] on icon "undo" at bounding box center [306, 23] width 21 height 21
click at [307, 23] on icon "undo" at bounding box center [306, 23] width 21 height 21
drag, startPoint x: 1235, startPoint y: 510, endPoint x: 1279, endPoint y: 86, distance: 425.8
click at [352, 19] on icon "redo" at bounding box center [343, 23] width 21 height 21
